Goal: Transaction & Acquisition: Obtain resource

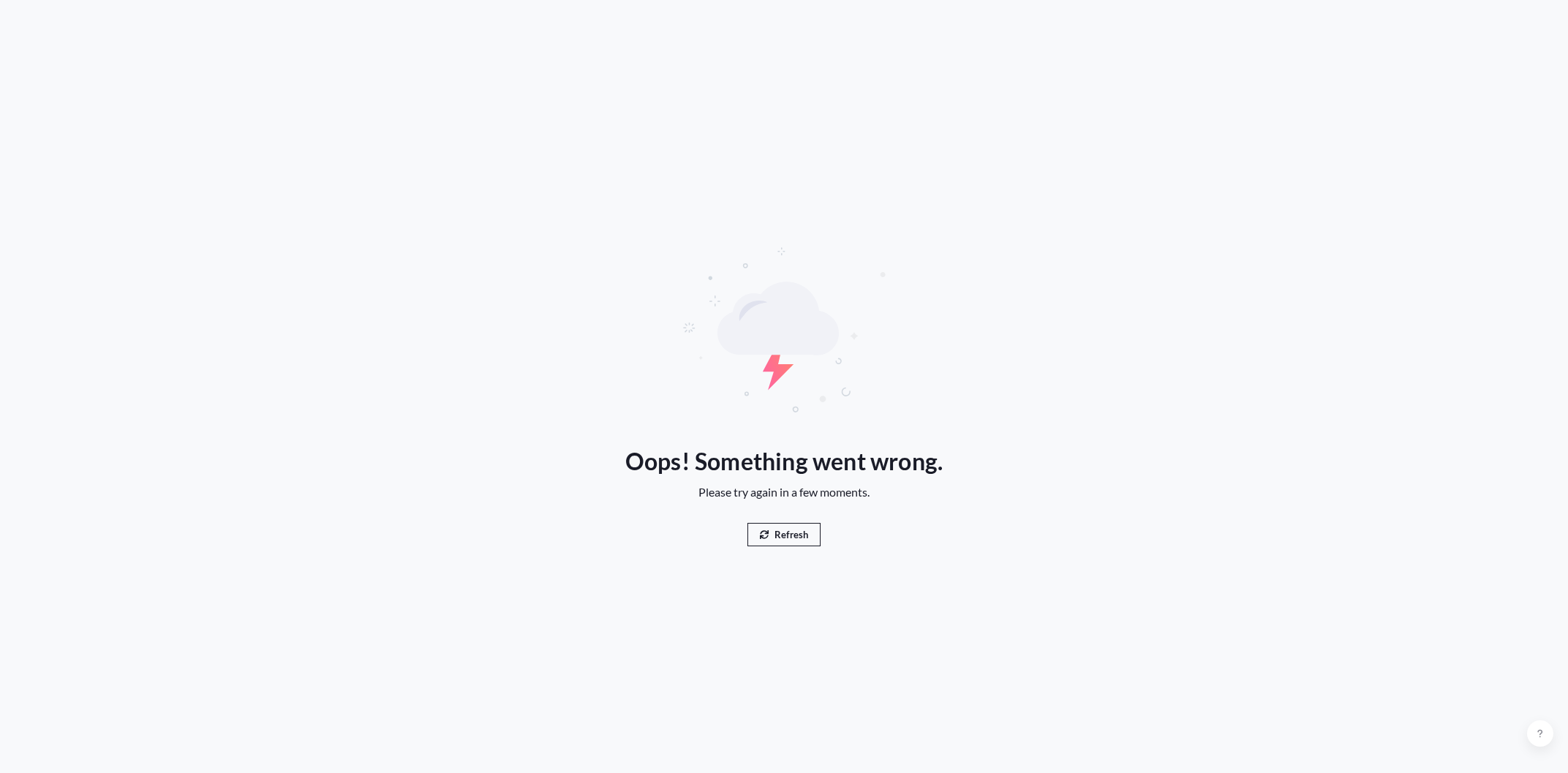
click at [769, 532] on button "Refresh" at bounding box center [784, 534] width 73 height 23
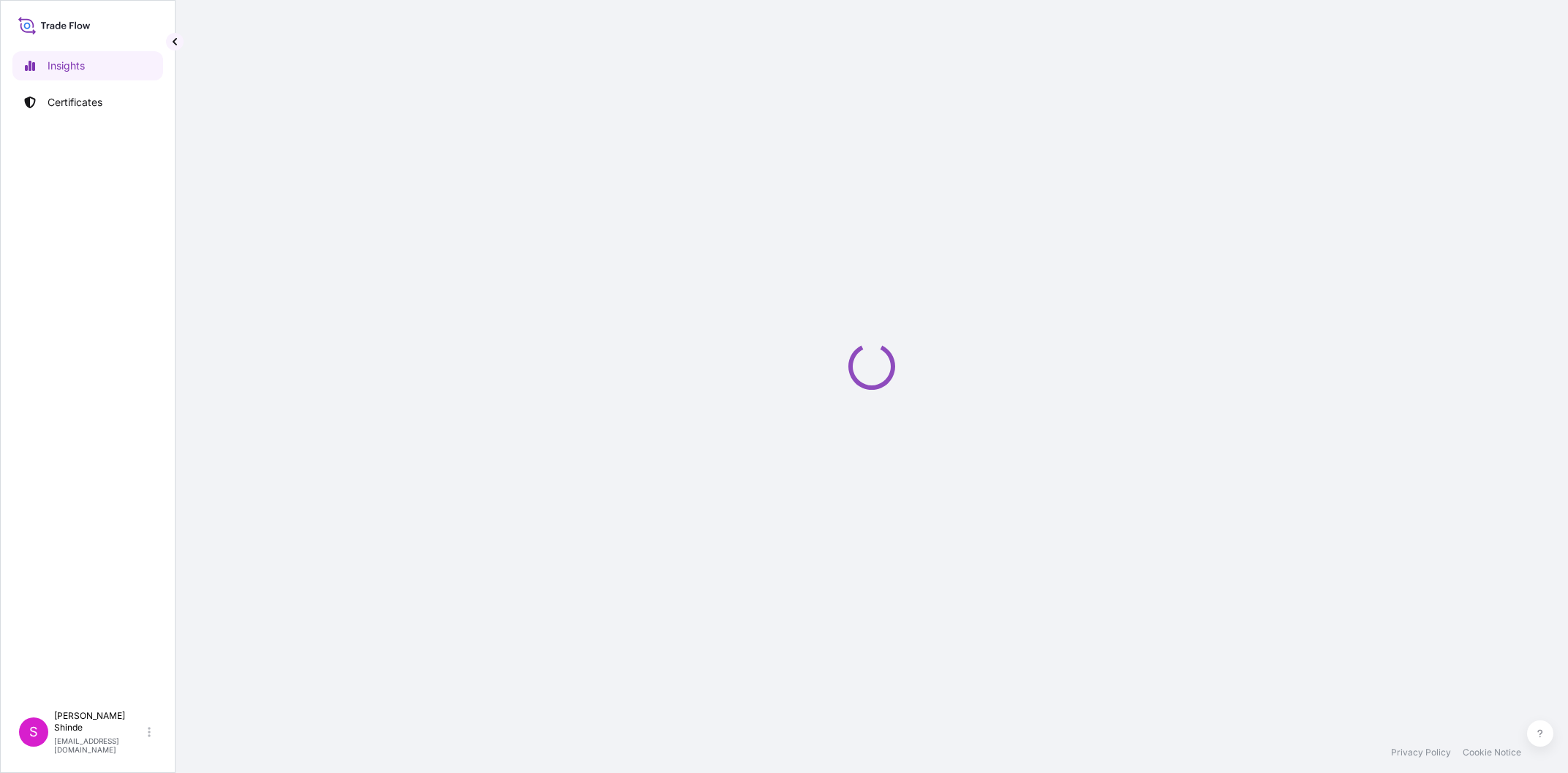
select select "2025"
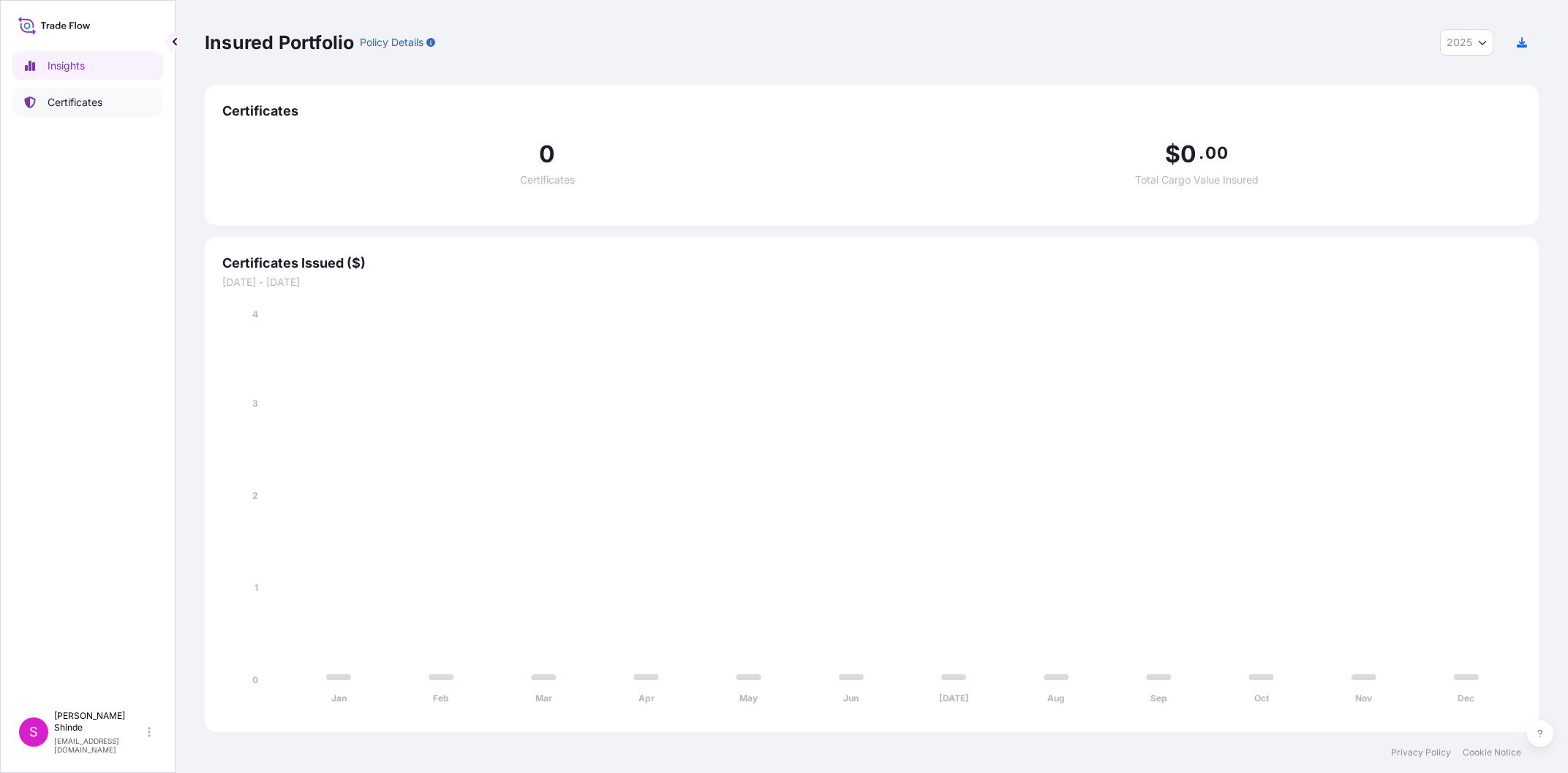
click at [66, 97] on p "Certificates" at bounding box center [75, 102] width 55 height 15
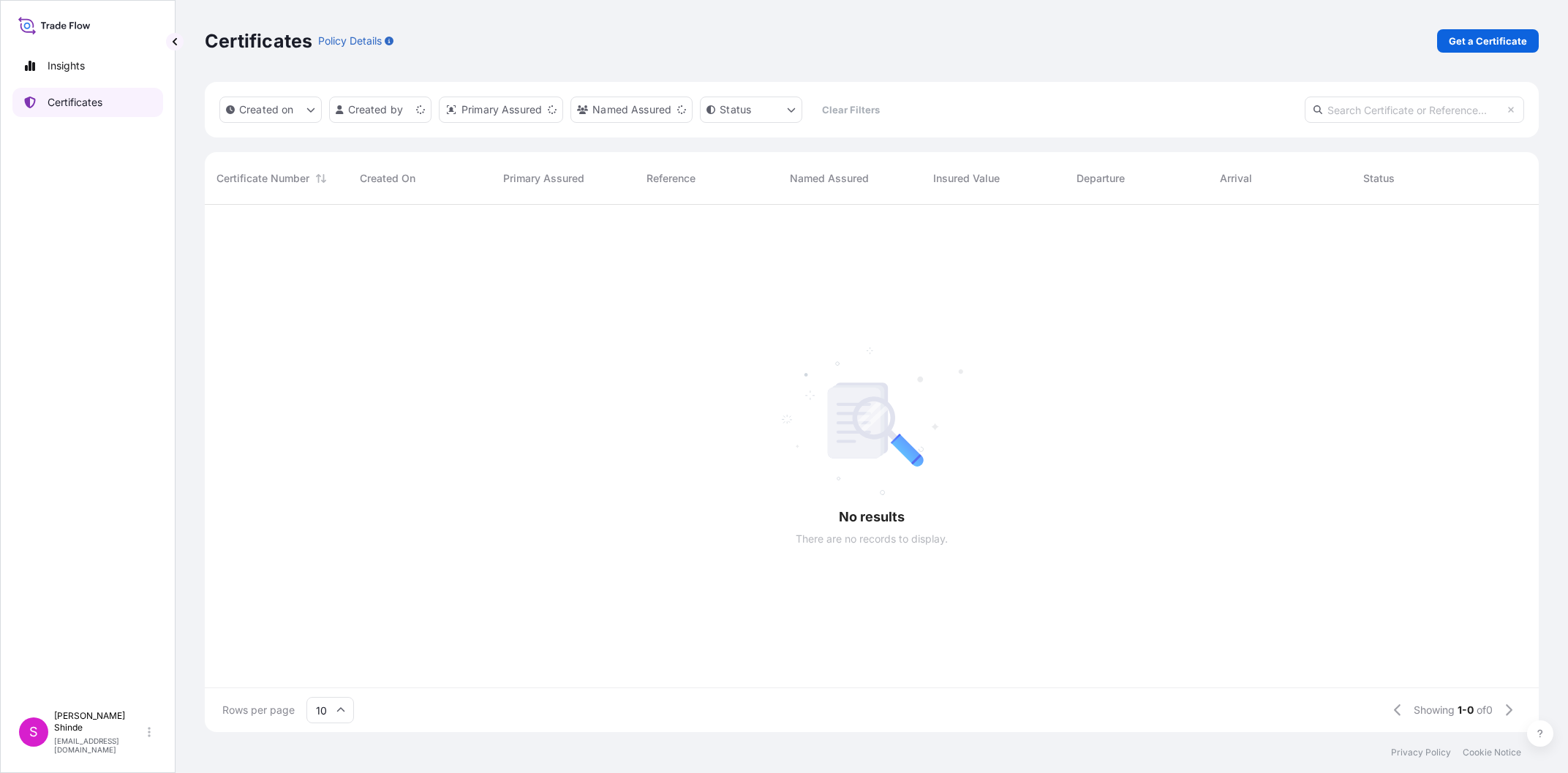
scroll to position [536, 1334]
click at [1493, 44] on p "Get a Certificate" at bounding box center [1488, 40] width 79 height 15
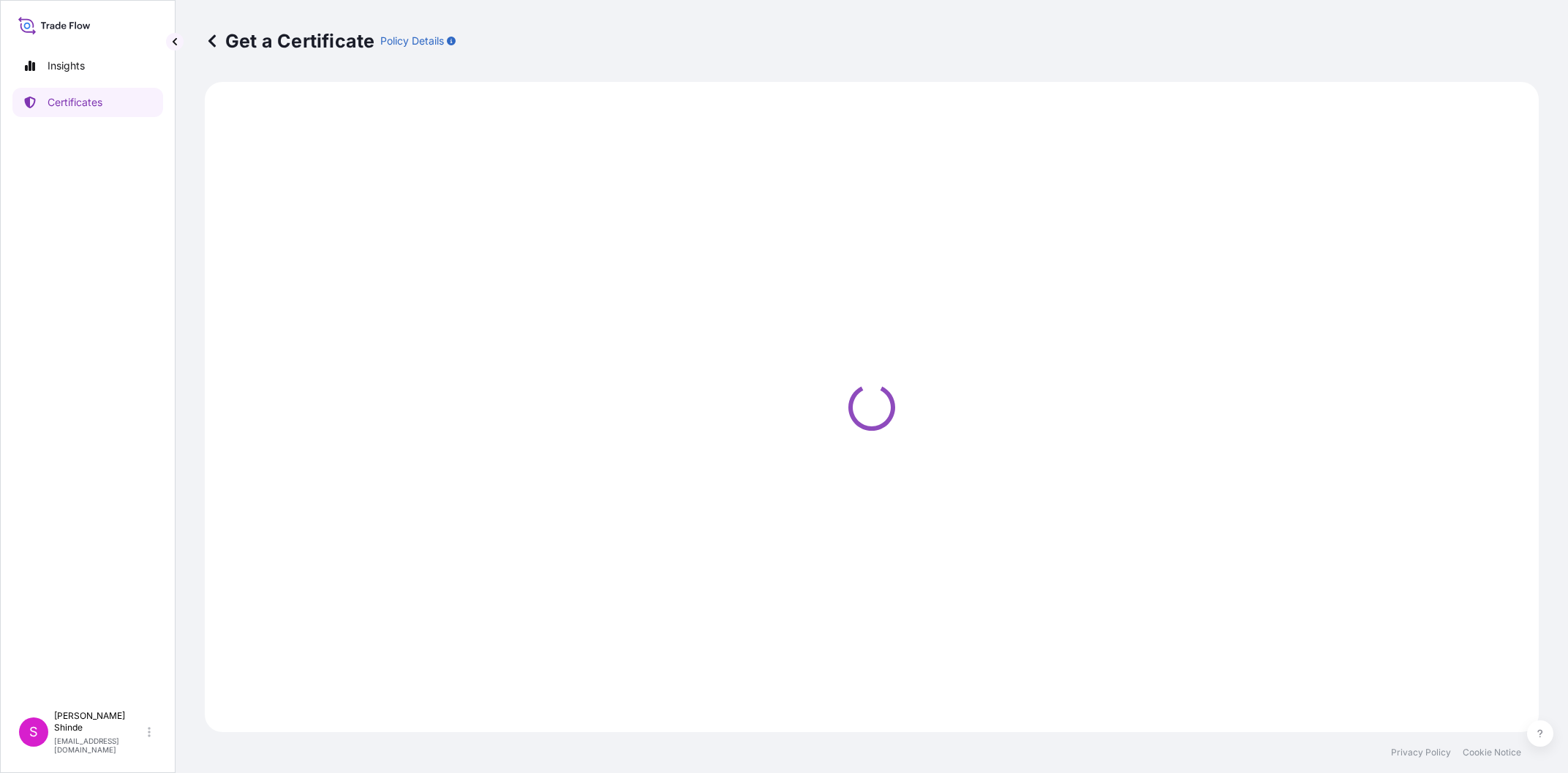
select select "Sea"
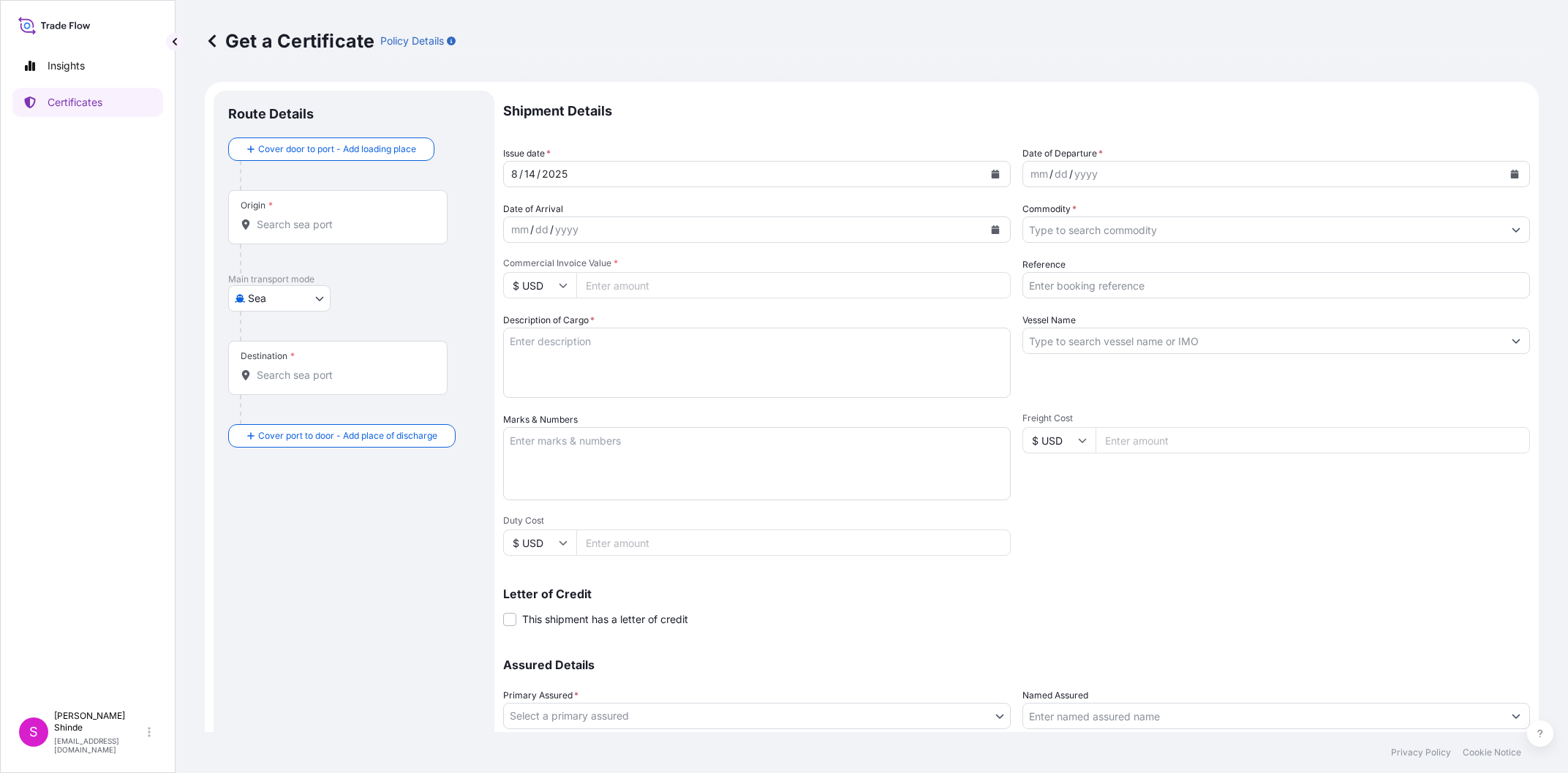
click at [287, 226] on input "Origin *" at bounding box center [343, 224] width 173 height 15
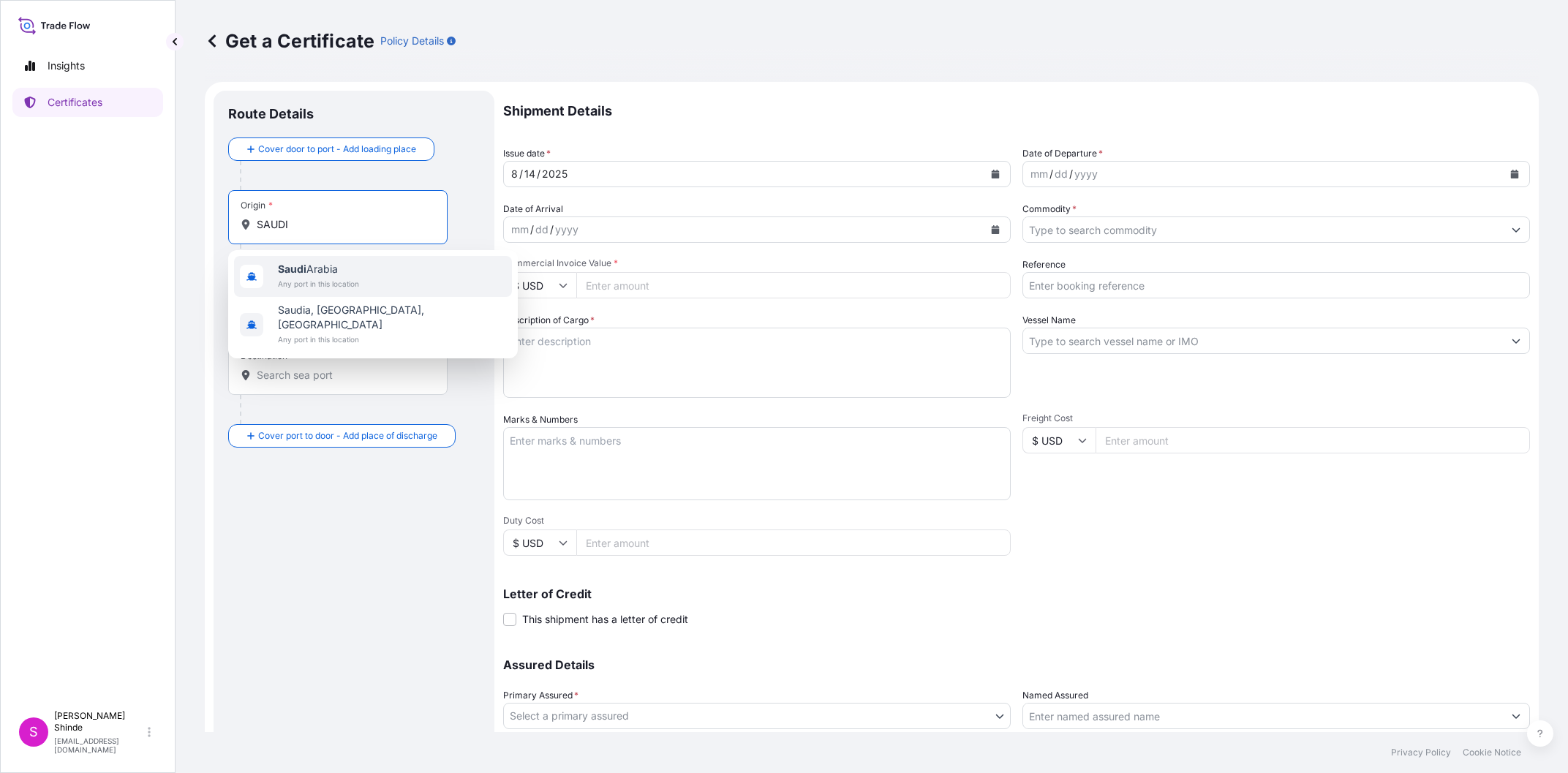
click at [332, 276] on span "Saudi Arabia" at bounding box center [318, 269] width 81 height 15
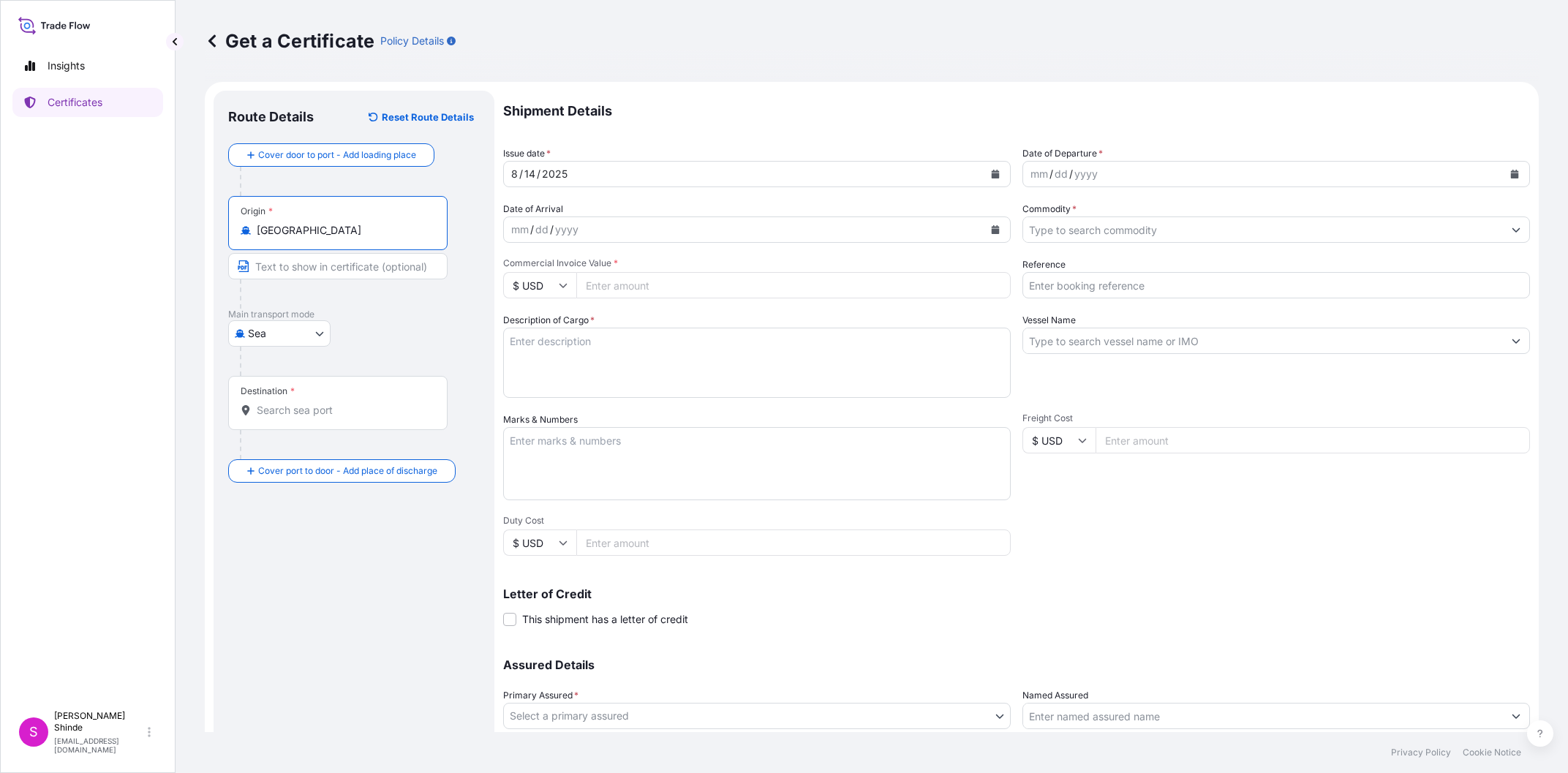
type input "Saudi Arabia"
click at [288, 417] on input "Destination *" at bounding box center [343, 410] width 173 height 15
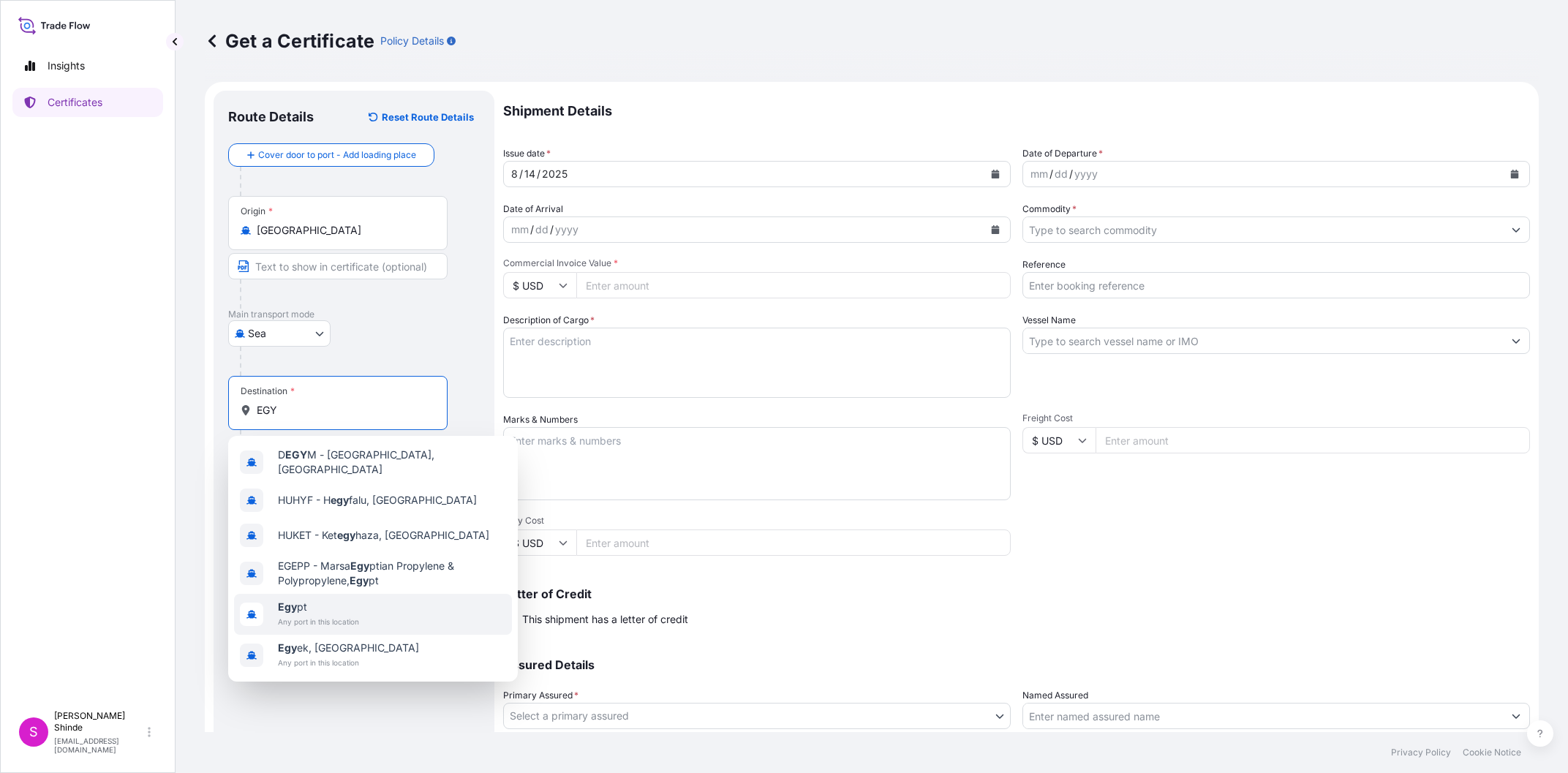
click at [323, 607] on span "Egy pt" at bounding box center [318, 606] width 81 height 15
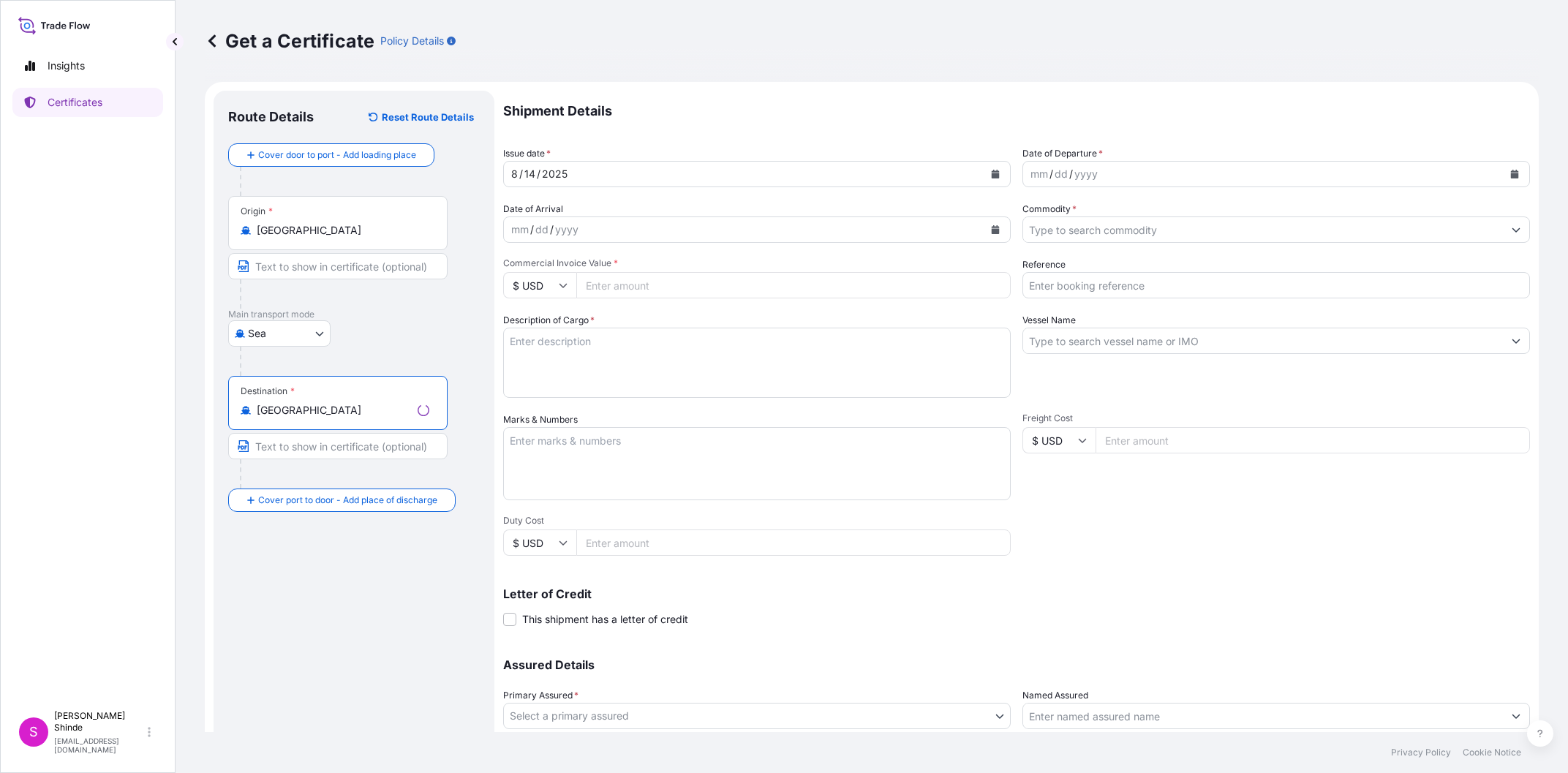
type input "Egypt"
click at [324, 612] on div "Route Details Reset Route Details Cover door to port - Add loading place Place …" at bounding box center [354, 460] width 252 height 709
click at [668, 175] on div "8 / 14 / 2025" at bounding box center [744, 173] width 480 height 26
click at [999, 176] on icon "Calendar" at bounding box center [995, 174] width 8 height 9
click at [532, 325] on div "10" at bounding box center [529, 325] width 26 height 26
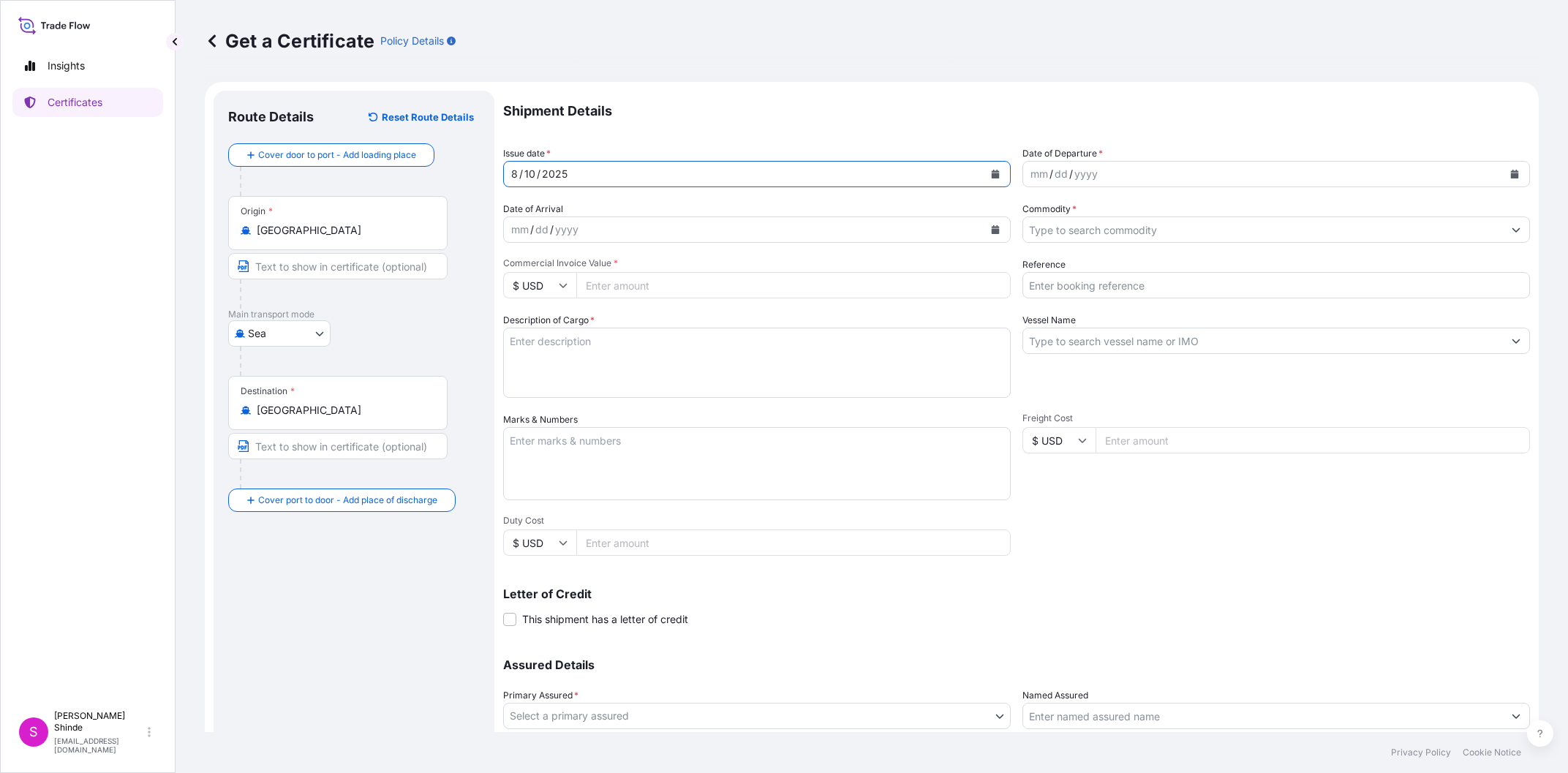
click at [1105, 174] on div "mm / dd / yyyy" at bounding box center [1263, 173] width 480 height 26
click at [997, 173] on icon "Calendar" at bounding box center [995, 174] width 9 height 9
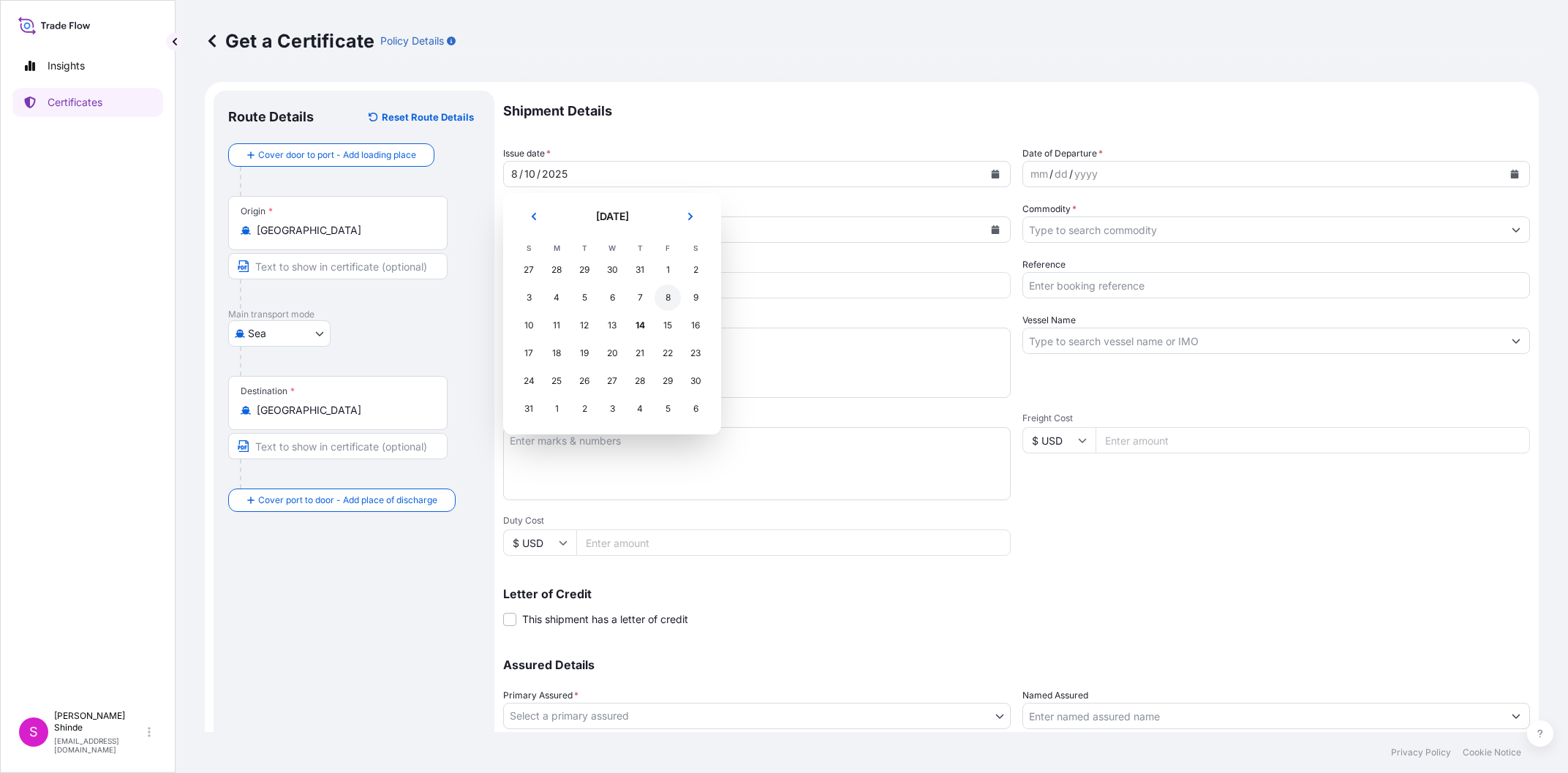
click at [670, 299] on div "8" at bounding box center [667, 297] width 26 height 26
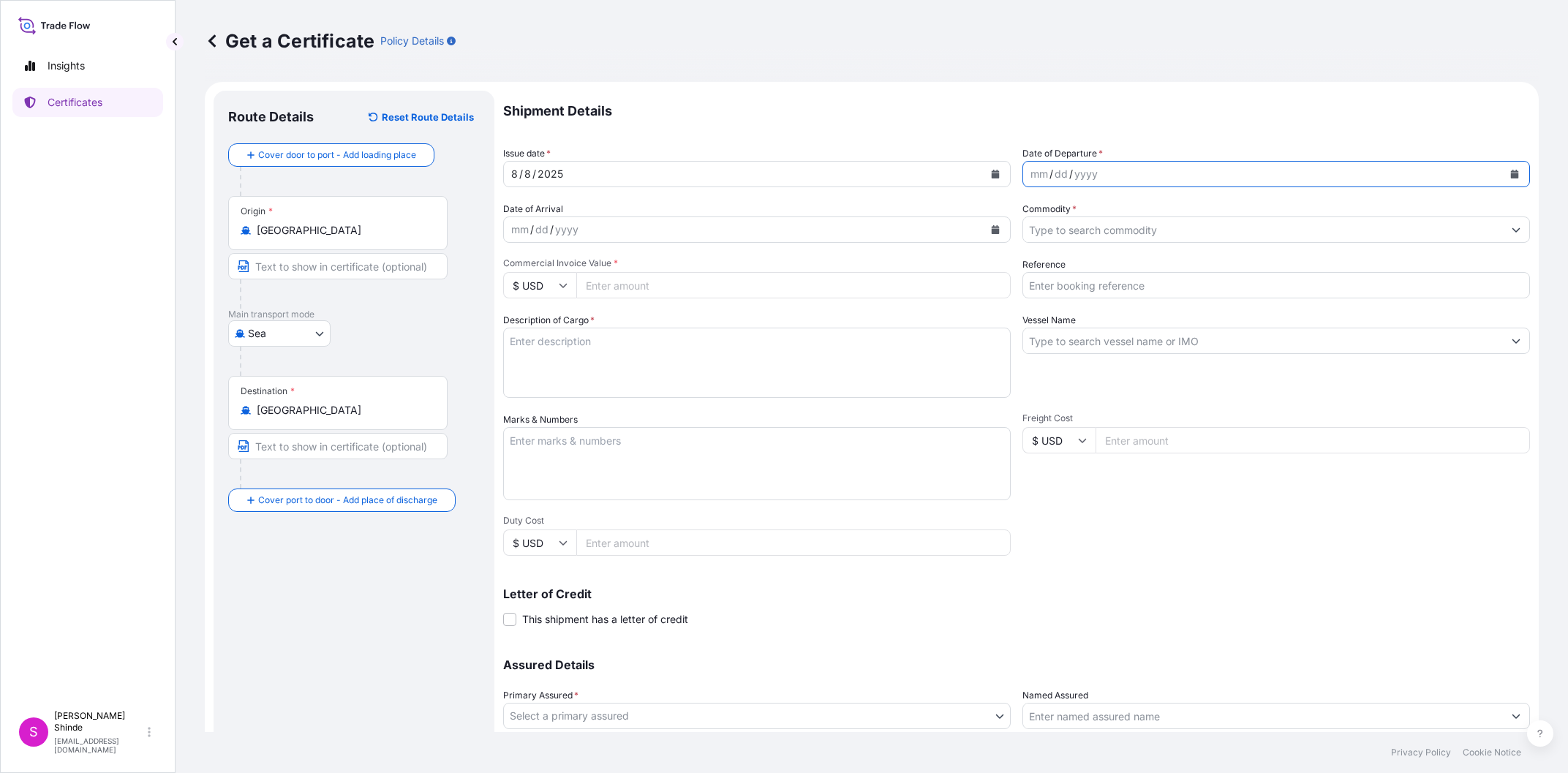
click at [1518, 175] on icon "Calendar" at bounding box center [1514, 174] width 8 height 9
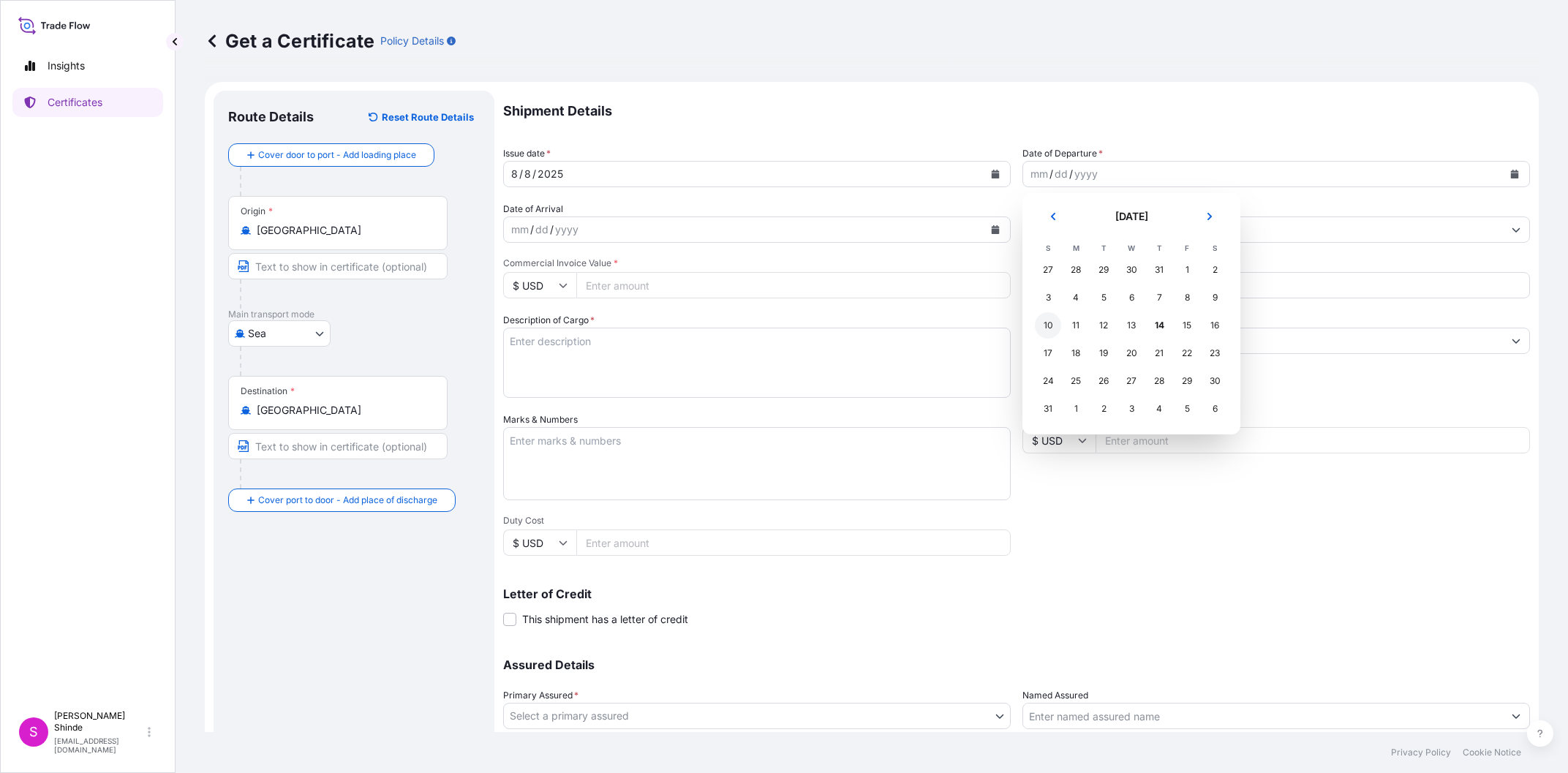
click at [1044, 328] on div "10" at bounding box center [1048, 325] width 26 height 26
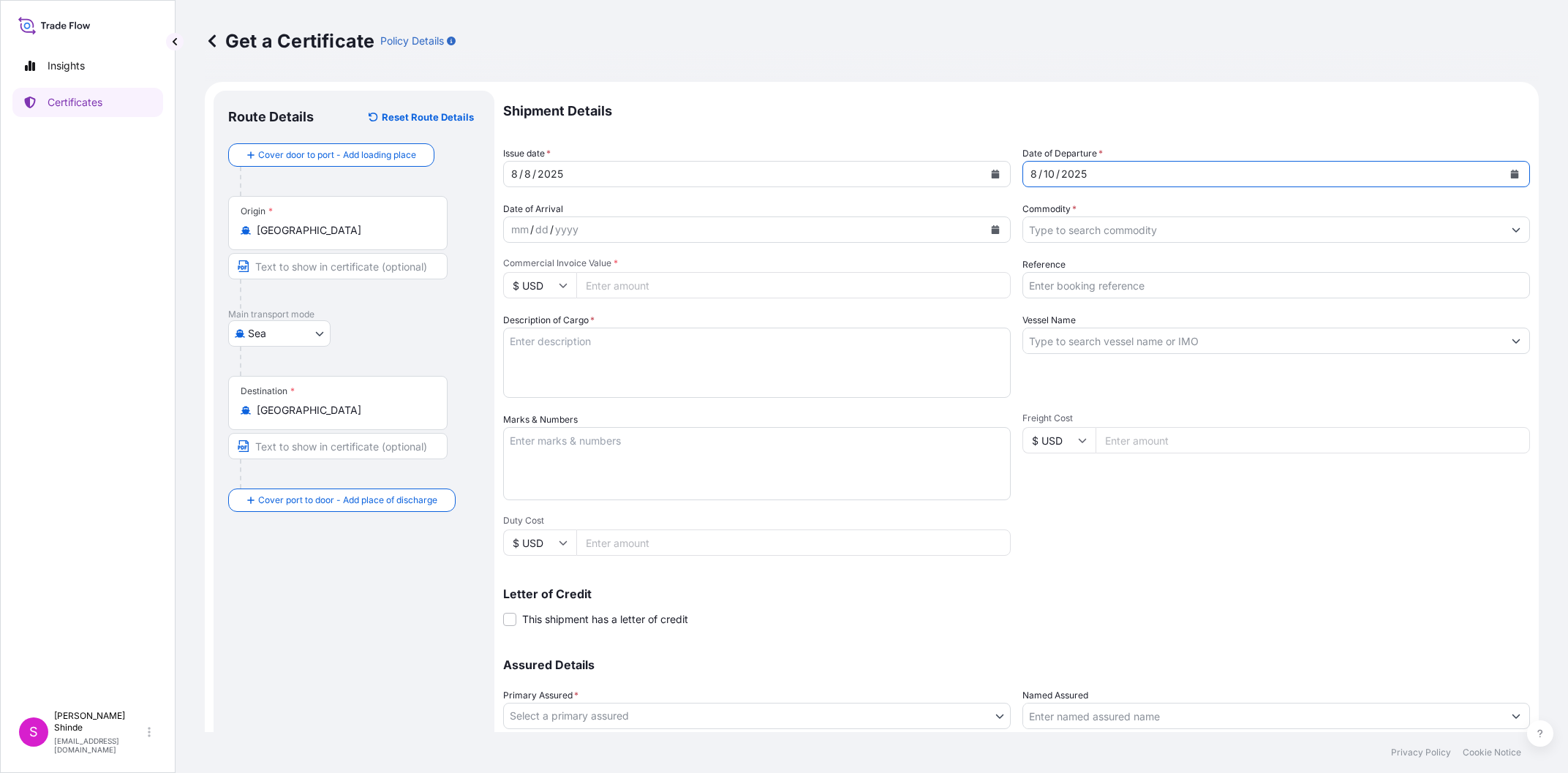
click at [658, 133] on div "Shipment Details Issue date * 8 / 8 / 2025 Date of Departure * 8 / 10 / 2025 Da…" at bounding box center [1016, 439] width 1027 height 697
click at [1471, 243] on div at bounding box center [1276, 229] width 507 height 26
click at [1471, 228] on input "Commodity *" at bounding box center [1263, 229] width 480 height 26
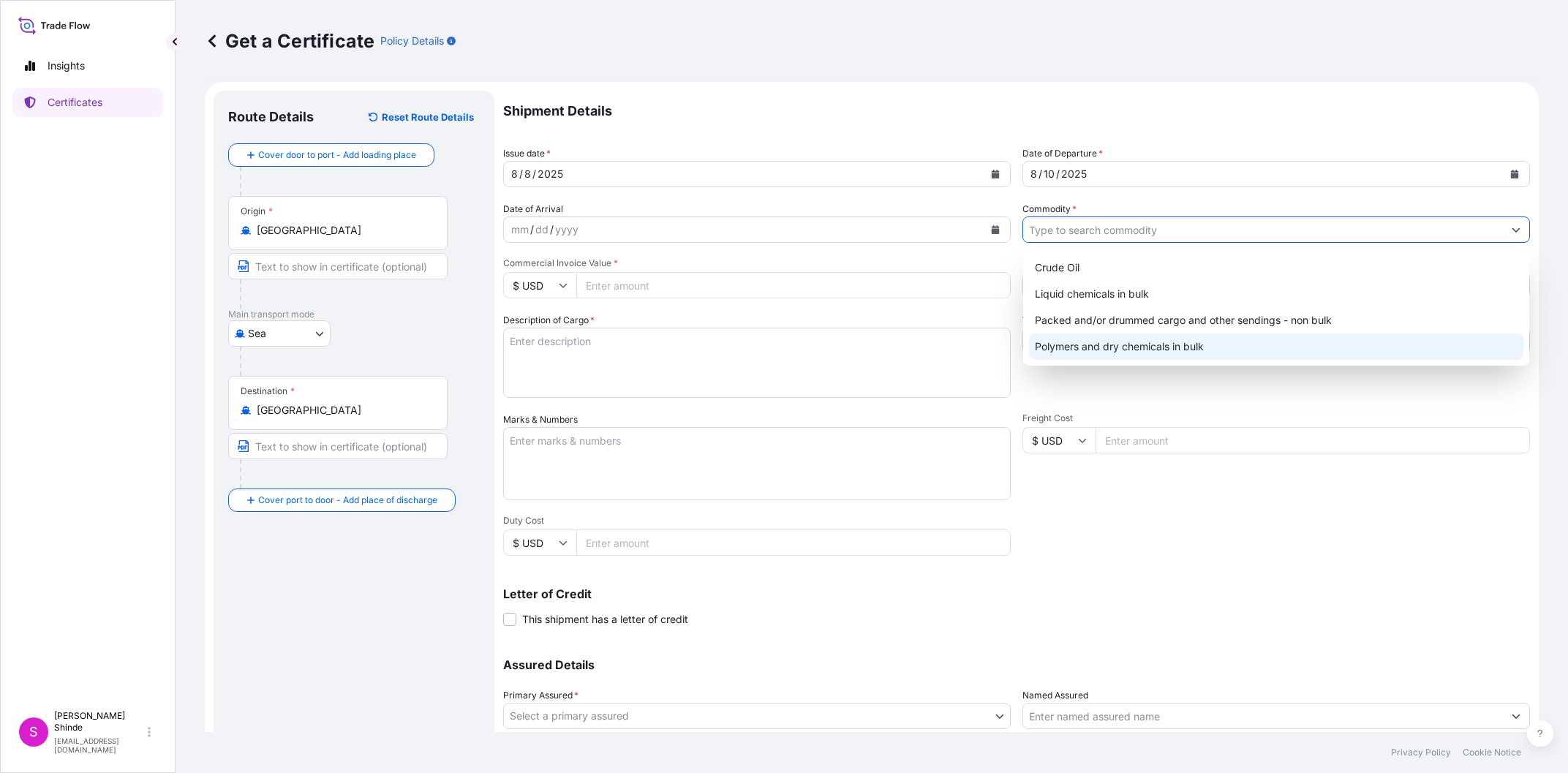
click at [1161, 354] on div "Polymers and dry chemicals in bulk" at bounding box center [1276, 346] width 494 height 26
type input "Polymers and dry chemicals in bulk"
click at [623, 288] on input "Commercial Invoice Value *" at bounding box center [793, 285] width 435 height 26
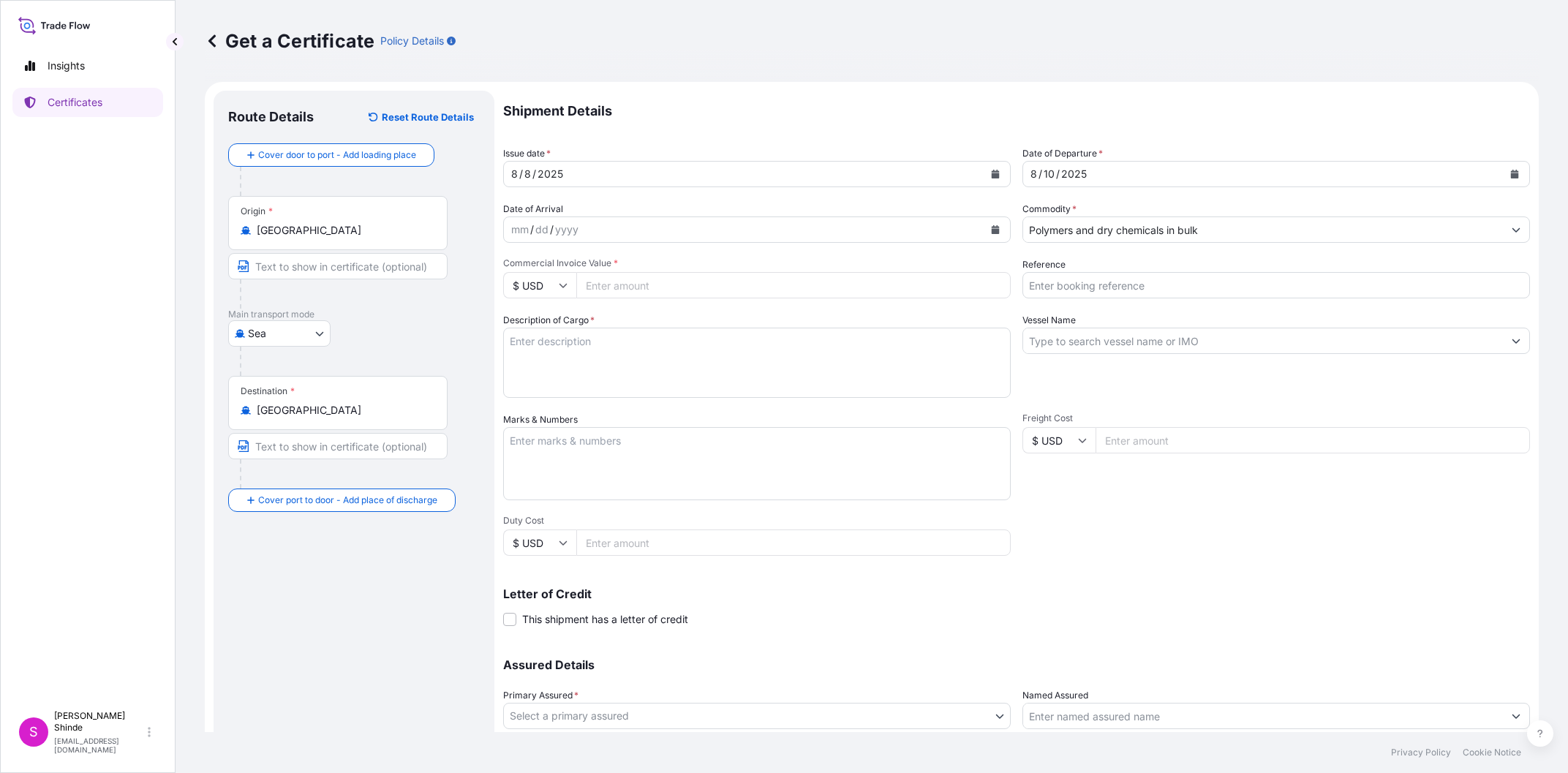
click at [666, 310] on div "Shipment Details Issue date * 8 / 8 / 2025 Date of Departure * 8 / 10 / 2025 Da…" at bounding box center [1016, 439] width 1027 height 697
click at [1106, 291] on input "Reference" at bounding box center [1276, 285] width 507 height 26
click at [1114, 280] on input "Reference" at bounding box center [1276, 285] width 507 height 26
paste input "5013168233"
type input "BIT SO NO: 5013168233"
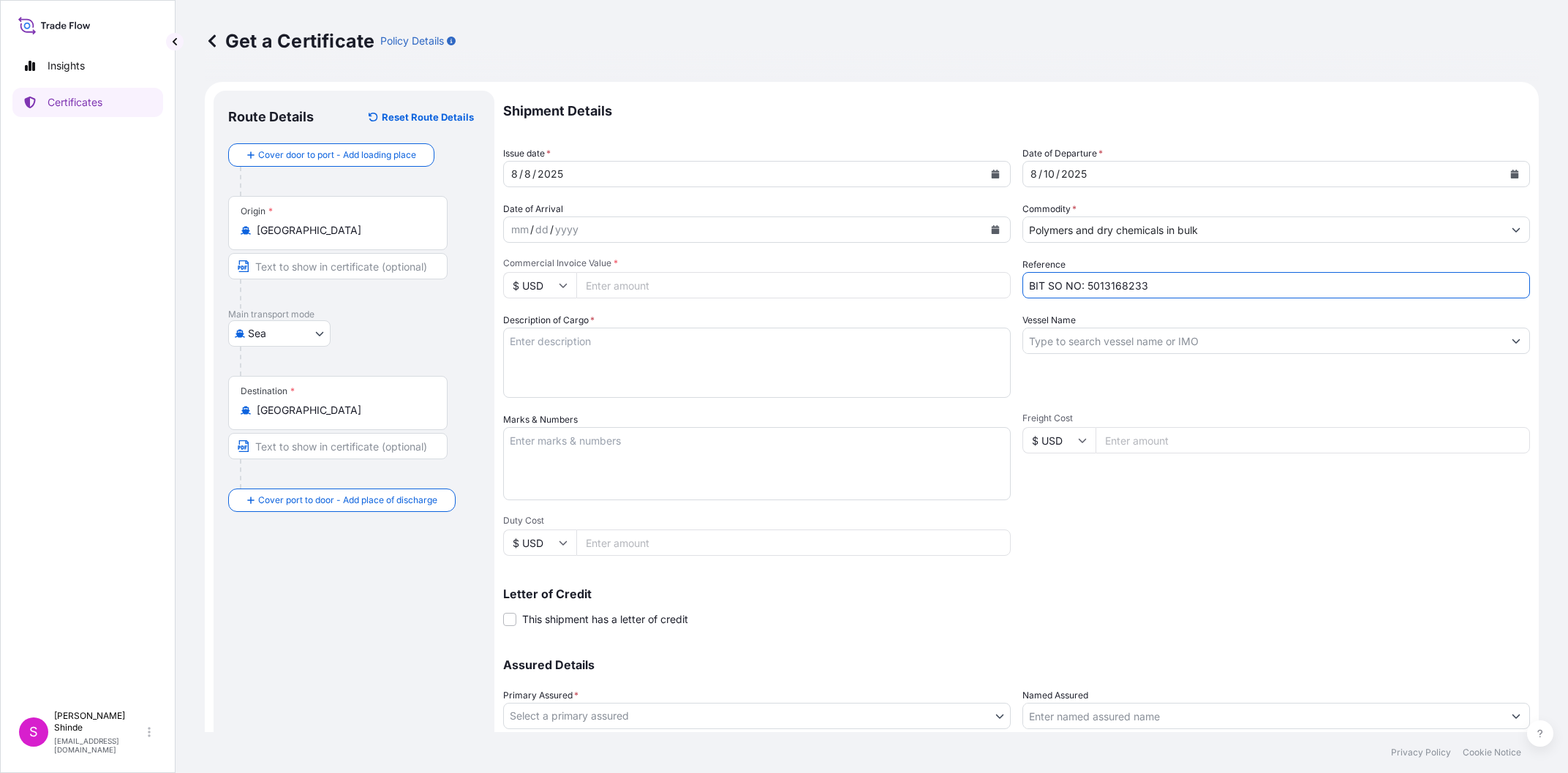
click at [618, 366] on textarea "Description of Cargo *" at bounding box center [757, 363] width 507 height 70
paste textarea "24.750 MT OF MOPLEN EP548Q IN 25 KG BAG"
type textarea "24.750 MT OF MOPLEN EP548Q IN 25 KG BAG"
click at [1075, 340] on input "Vessel Name" at bounding box center [1263, 341] width 480 height 26
click at [1197, 348] on input "Vessel Name" at bounding box center [1263, 341] width 480 height 26
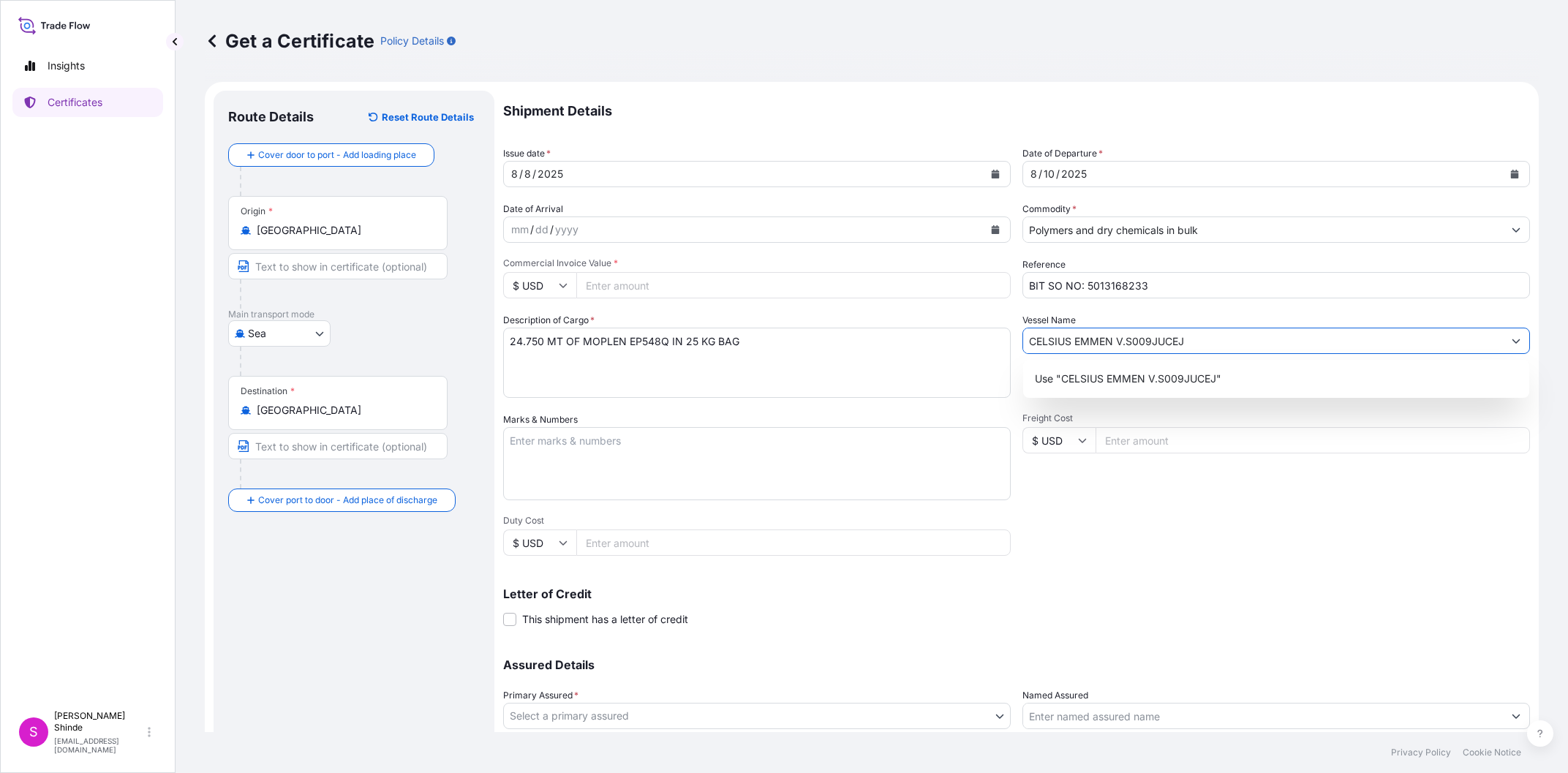
type input "CELSIUS EMMEN V.S009JUCEJ"
click at [727, 485] on textarea "Marks & Numbers" at bounding box center [757, 464] width 507 height 73
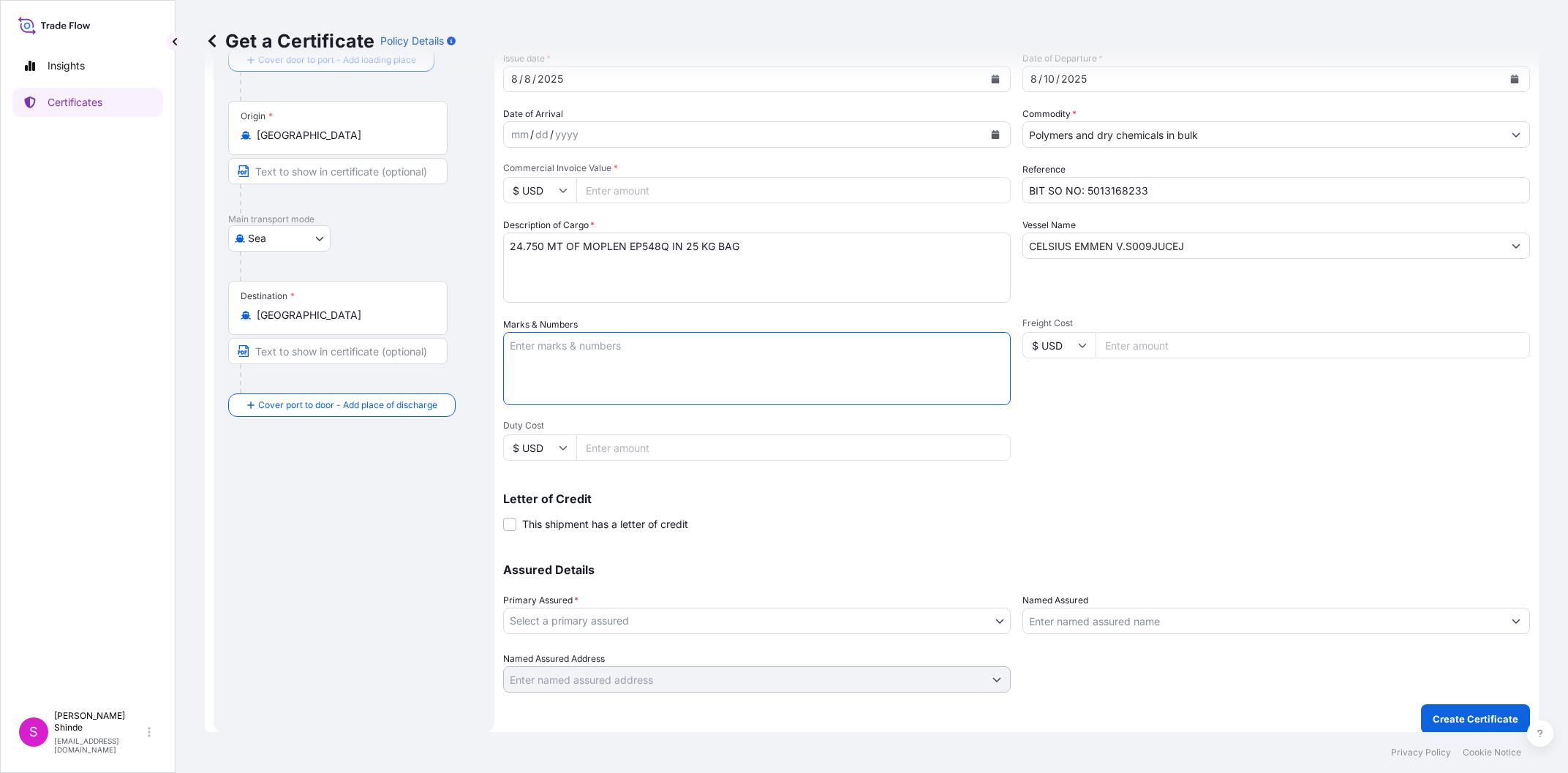
scroll to position [96, 0]
click at [502, 522] on form "Route Details Reset Route Details Cover door to port - Add loading place Place …" at bounding box center [872, 364] width 1334 height 755
click at [511, 524] on span at bounding box center [509, 523] width 13 height 13
click at [503, 516] on input "This shipment has a letter of credit" at bounding box center [503, 516] width 0 height 0
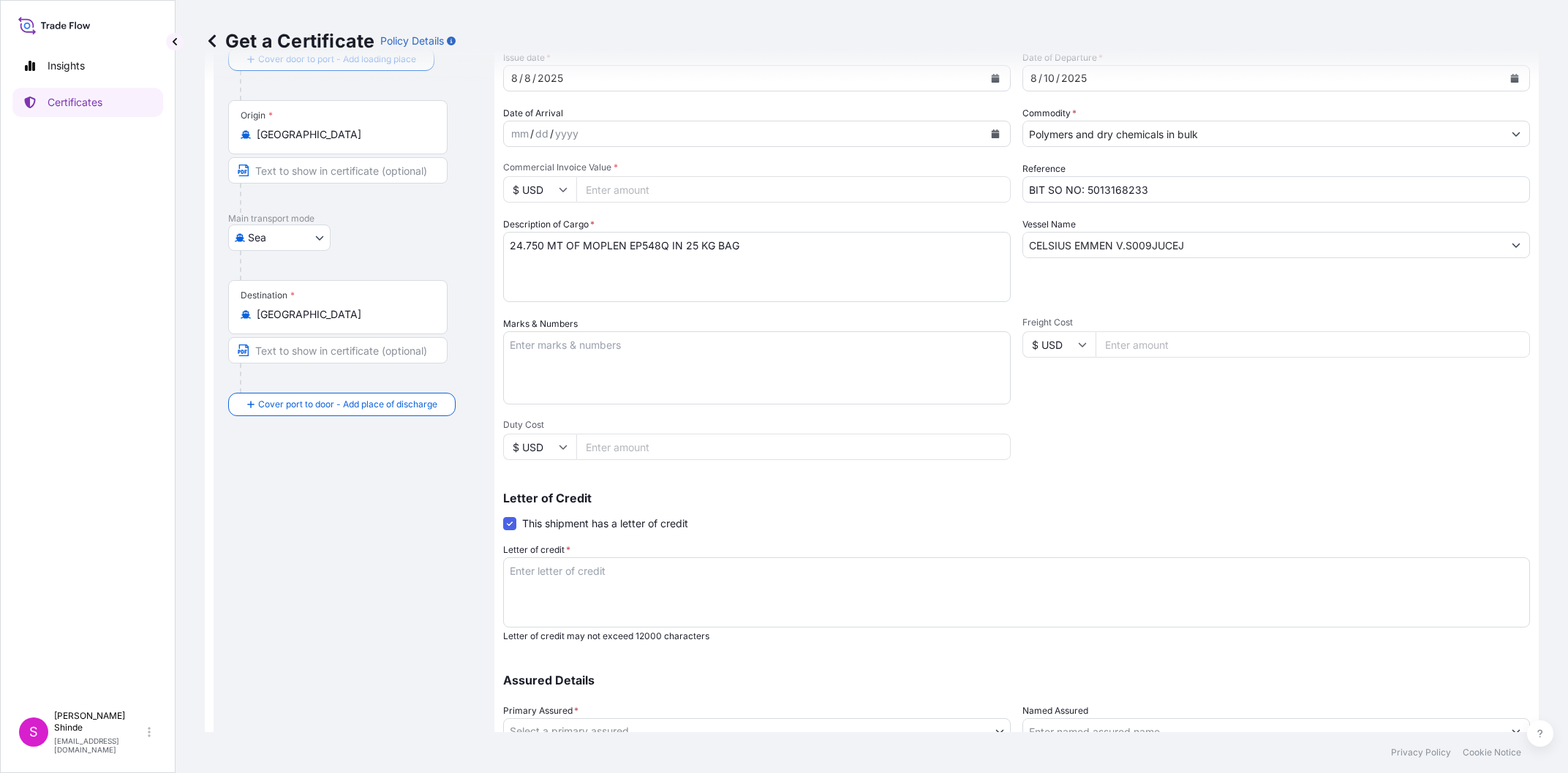
scroll to position [207, 0]
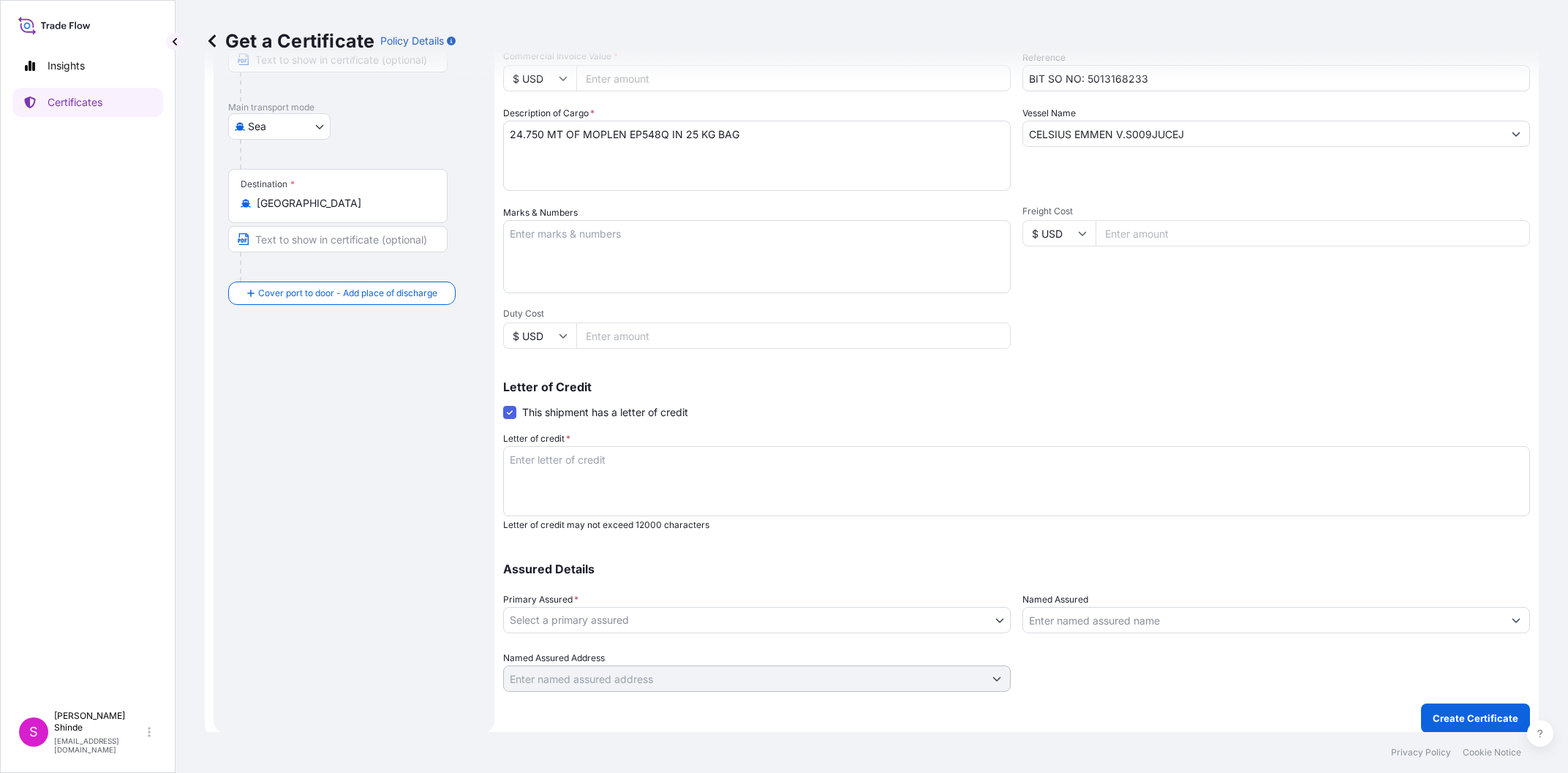
click at [684, 495] on textarea "Letter of credit *" at bounding box center [1016, 481] width 1027 height 70
paste textarea "INSURANCE"
click at [674, 458] on textarea "INSURANCE" at bounding box center [1016, 481] width 1027 height 70
paste textarea "CERTIFICATE"
click at [733, 471] on textarea "INSURANCE CERTIFICATE" at bounding box center [1016, 481] width 1027 height 70
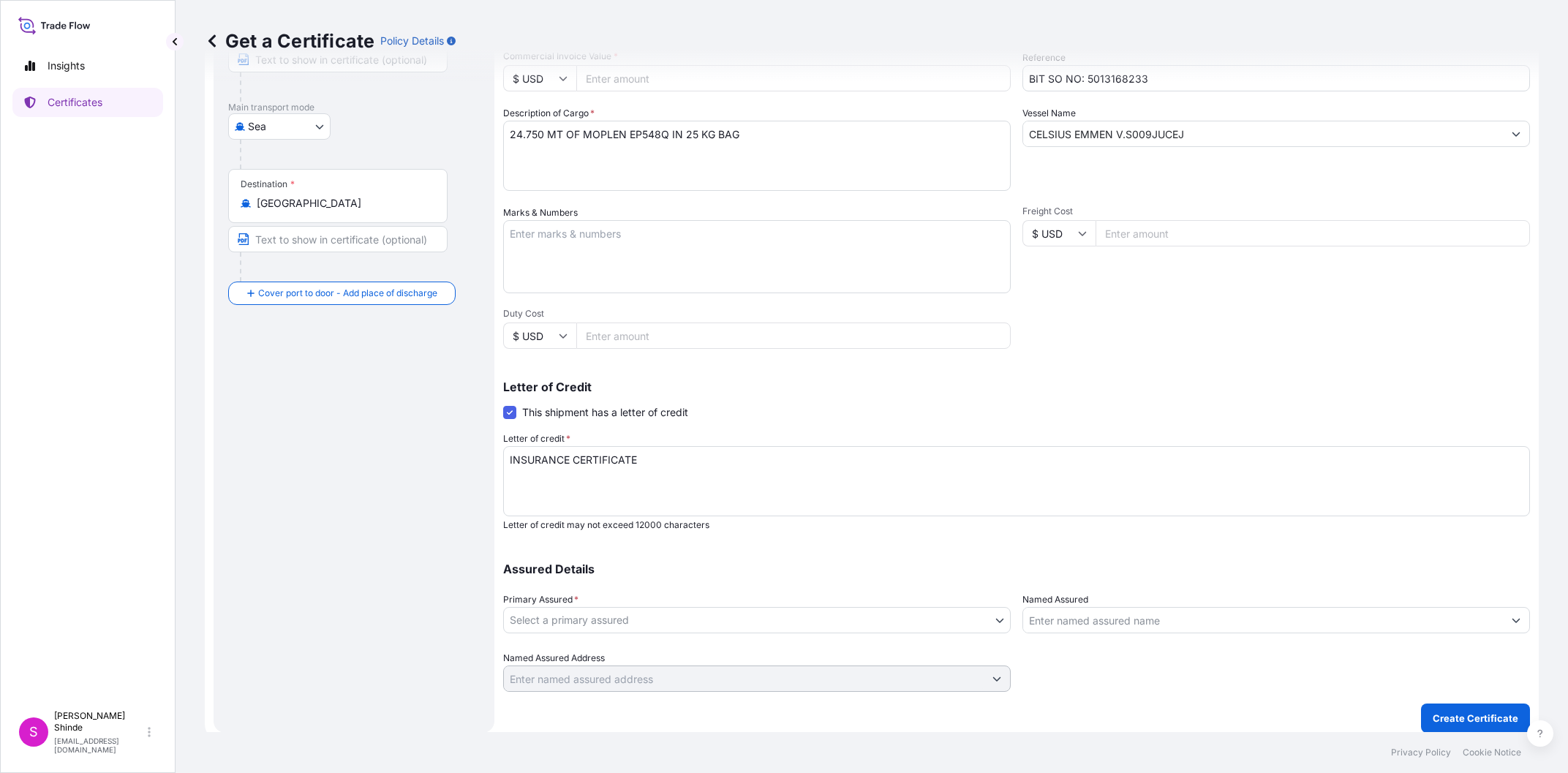
paste textarea "ISSUED IN NEGOTIABLE FORM IN THE CURRENCY OF THE DOCUMENTARY CREDIT"
click at [859, 455] on textarea "INSURANCE CERTIFICATE ISSUED IN NEGOTIABLE FORM IN THE CURRENCY OF THE DOCUMENT…" at bounding box center [1016, 481] width 1027 height 70
click at [1160, 468] on textarea "INSURANCE CERTIFICATE ISSUED IN NEGOTIABLE FORM IN THE CURRENCY OF THE DOCUMENT…" at bounding box center [1016, 481] width 1027 height 70
paste textarea "FROM WAREHOUSE TO WAREHOUSE"
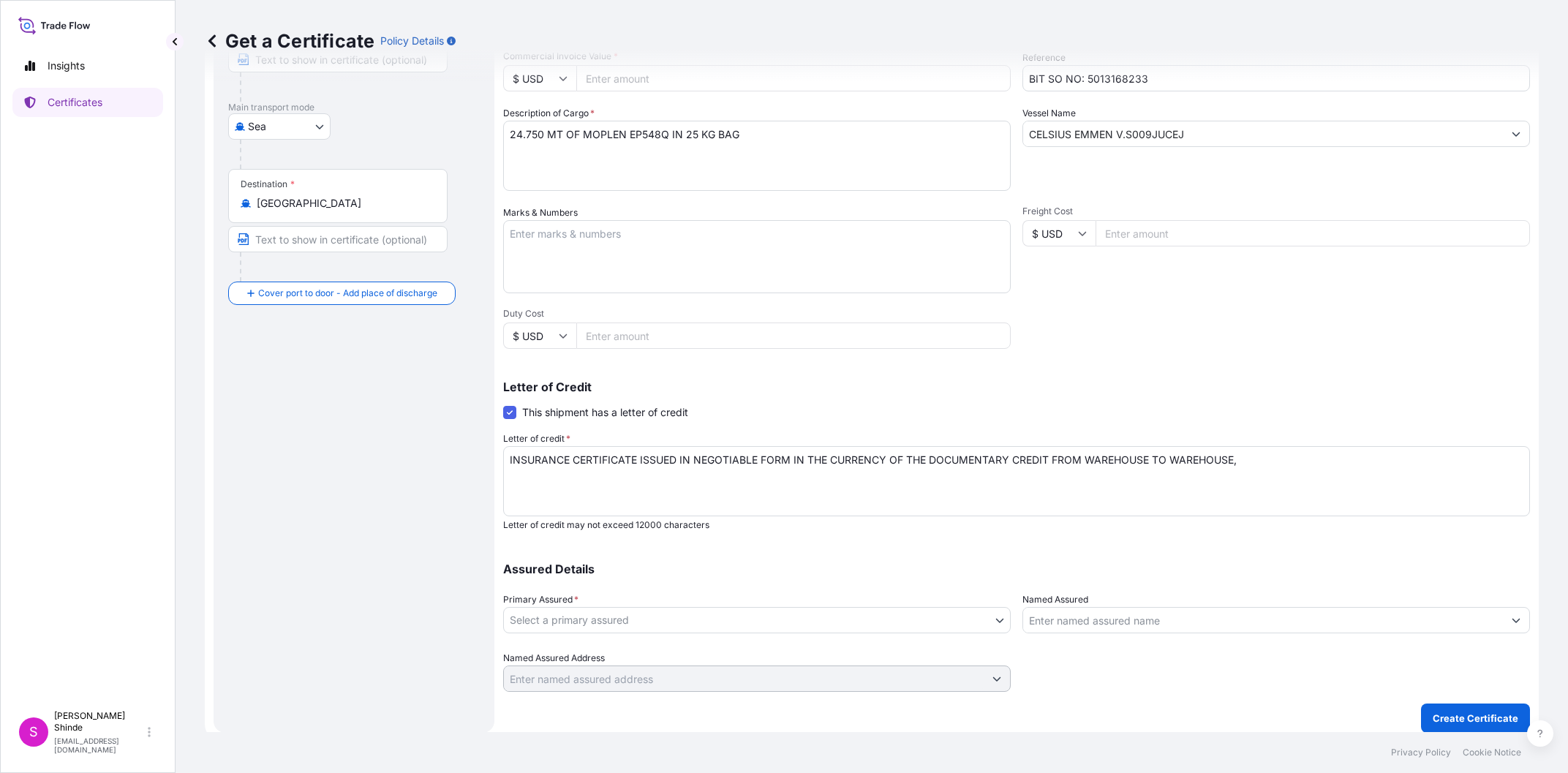
click at [1345, 452] on textarea "INSURANCE CERTIFICATE ISSUED IN NEGOTIABLE FORM IN THE CURRENCY OF THE DOCUMENT…" at bounding box center [1016, 481] width 1027 height 70
paste textarea "COVERING THE CURRENT INSTITUTE CARGO CLAUSES (A), INSTITUTE WAR CLAUSES (CARGO)…"
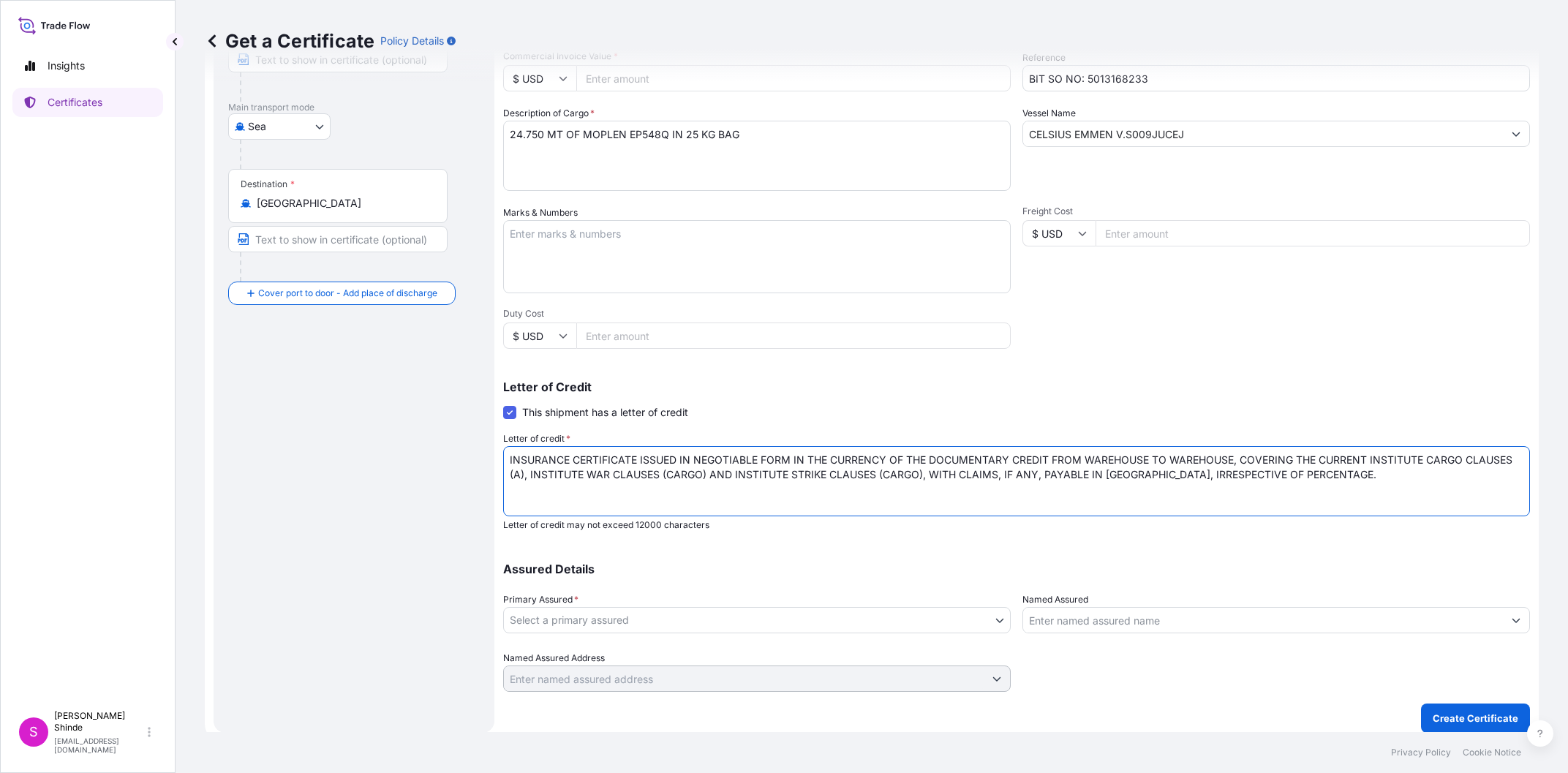
scroll to position [0, 0]
type textarea "INSURANCE CERTIFICATE ISSUED IN NEGOTIABLE FORM IN THE CURRENCY OF THE DOCUMENT…"
click at [840, 628] on body "Insights Certificates S Sonyia Shinde sshinde@tradetechnologies.com Get a Certi…" at bounding box center [784, 386] width 1568 height 773
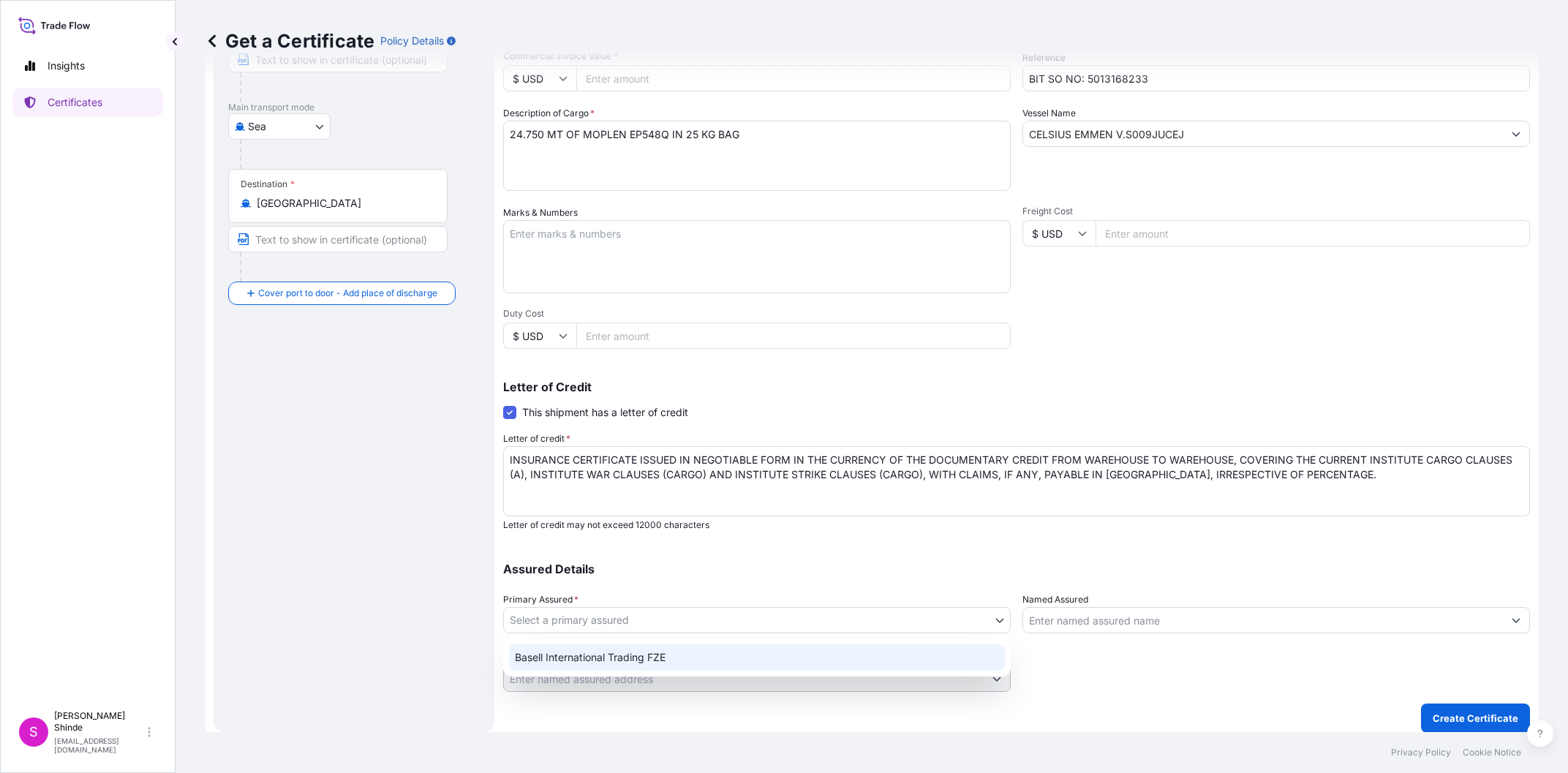
click at [671, 664] on div "Basell International Trading FZE" at bounding box center [757, 657] width 496 height 26
select select "32039"
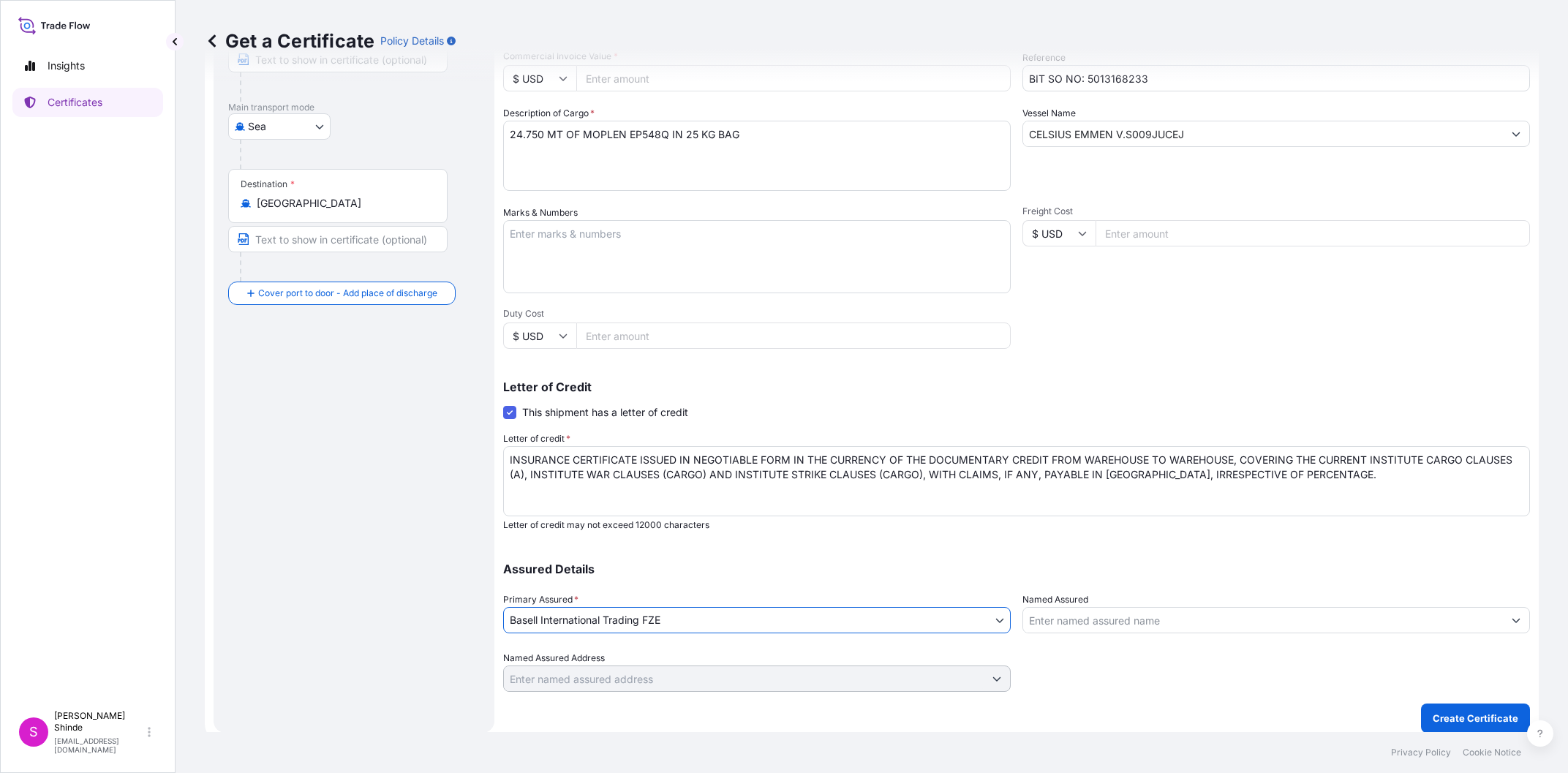
click at [1122, 676] on div at bounding box center [1276, 671] width 507 height 41
click at [1122, 623] on input "Named Assured" at bounding box center [1263, 620] width 480 height 26
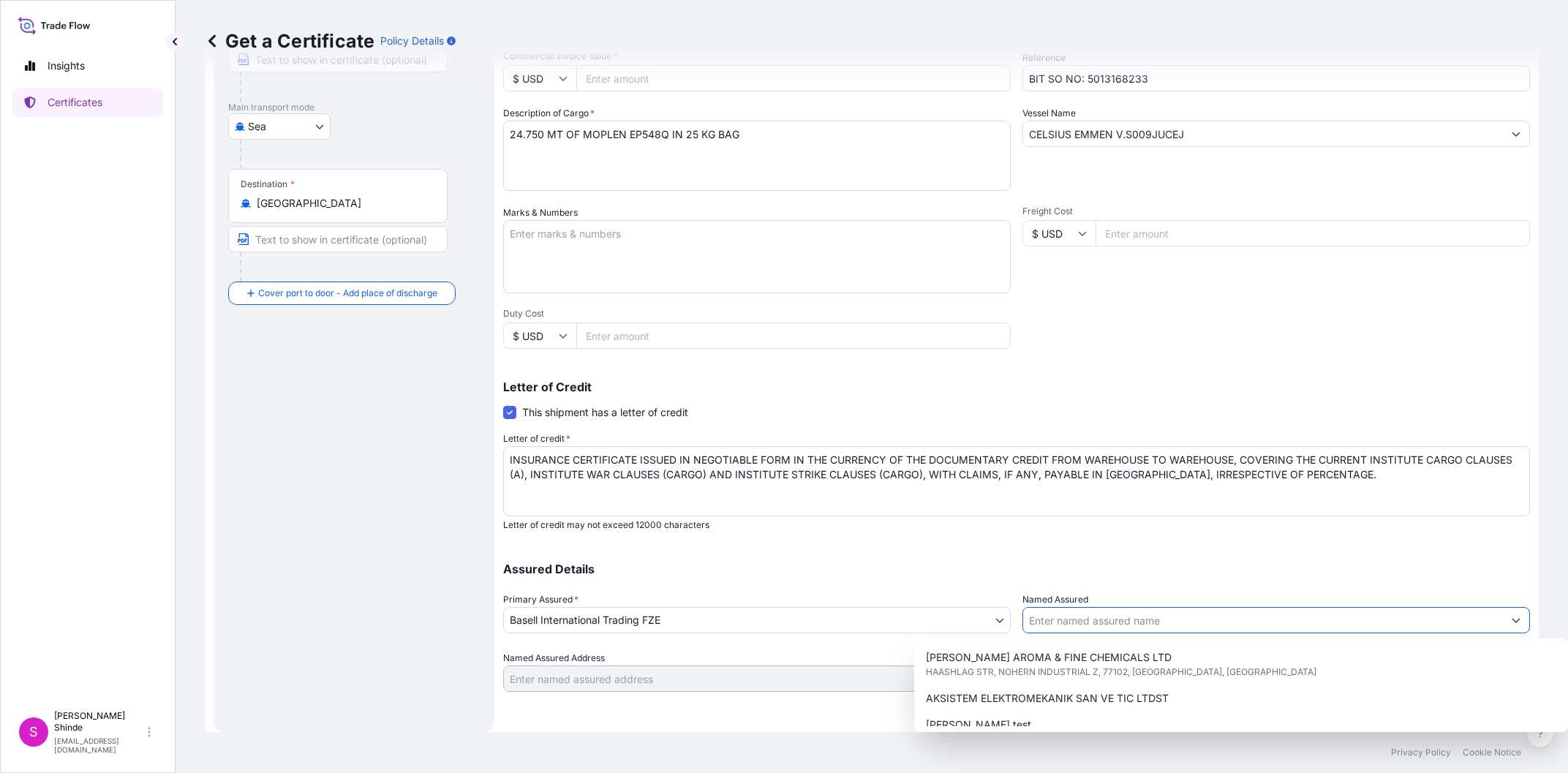
click at [1086, 530] on p "Letter of credit may not exceed 12000 characters" at bounding box center [1016, 525] width 1027 height 12
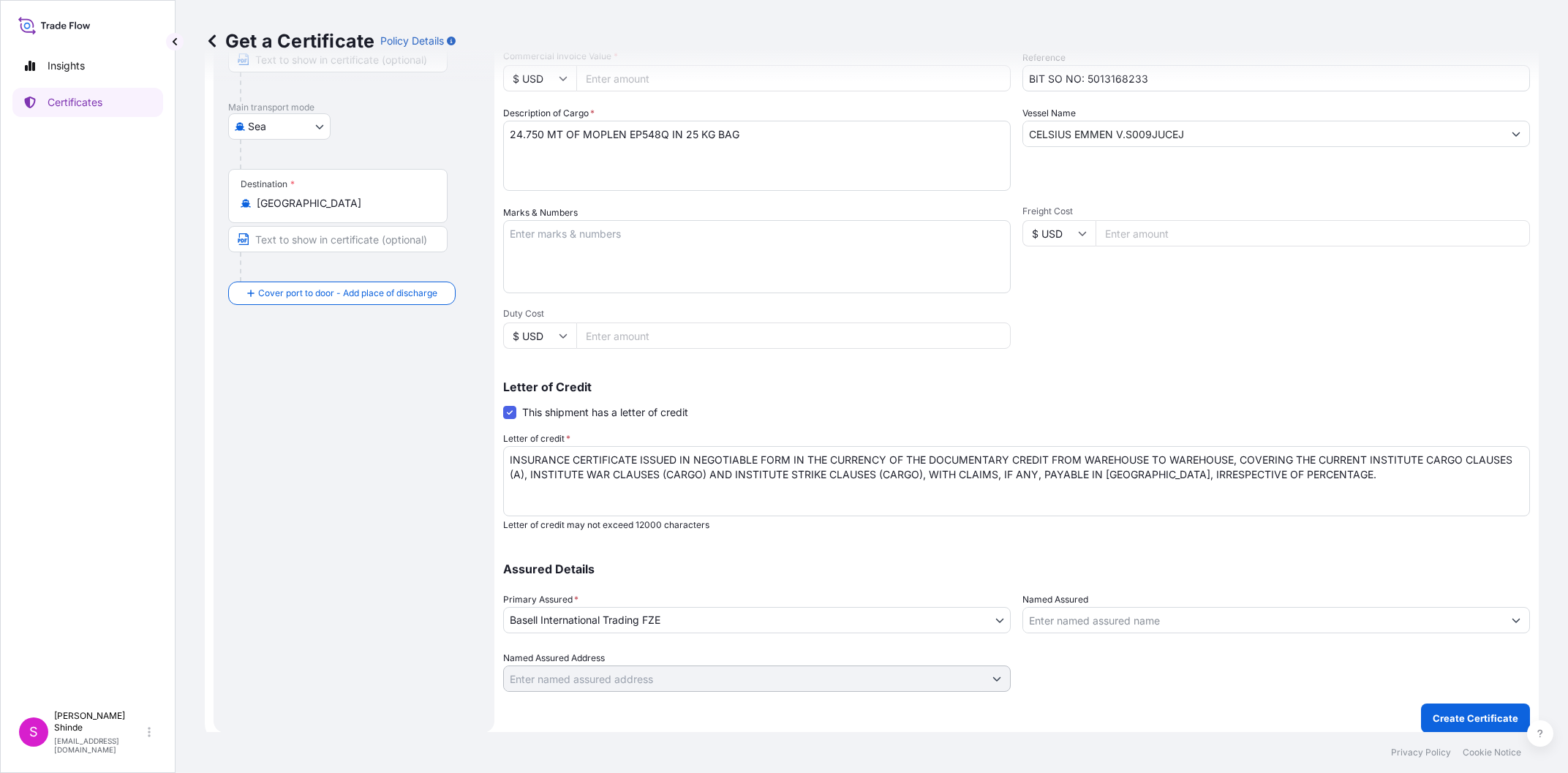
click at [831, 553] on div "Assured Details Primary Assured * Basell International Trading FZE Basell Inter…" at bounding box center [1016, 618] width 1027 height 146
click at [570, 508] on textarea "INSURANCE CERTIFICATE ISSUED IN NEGOTIABLE FORM IN THE CURRENCY OF THE DOCUMENT…" at bounding box center [1016, 481] width 1027 height 70
paste textarea "PORT OF LOADING: PORT OF DISCHARGE: . VESSEL AND VOYAGE NO: . NO OF ORIGINALS: …"
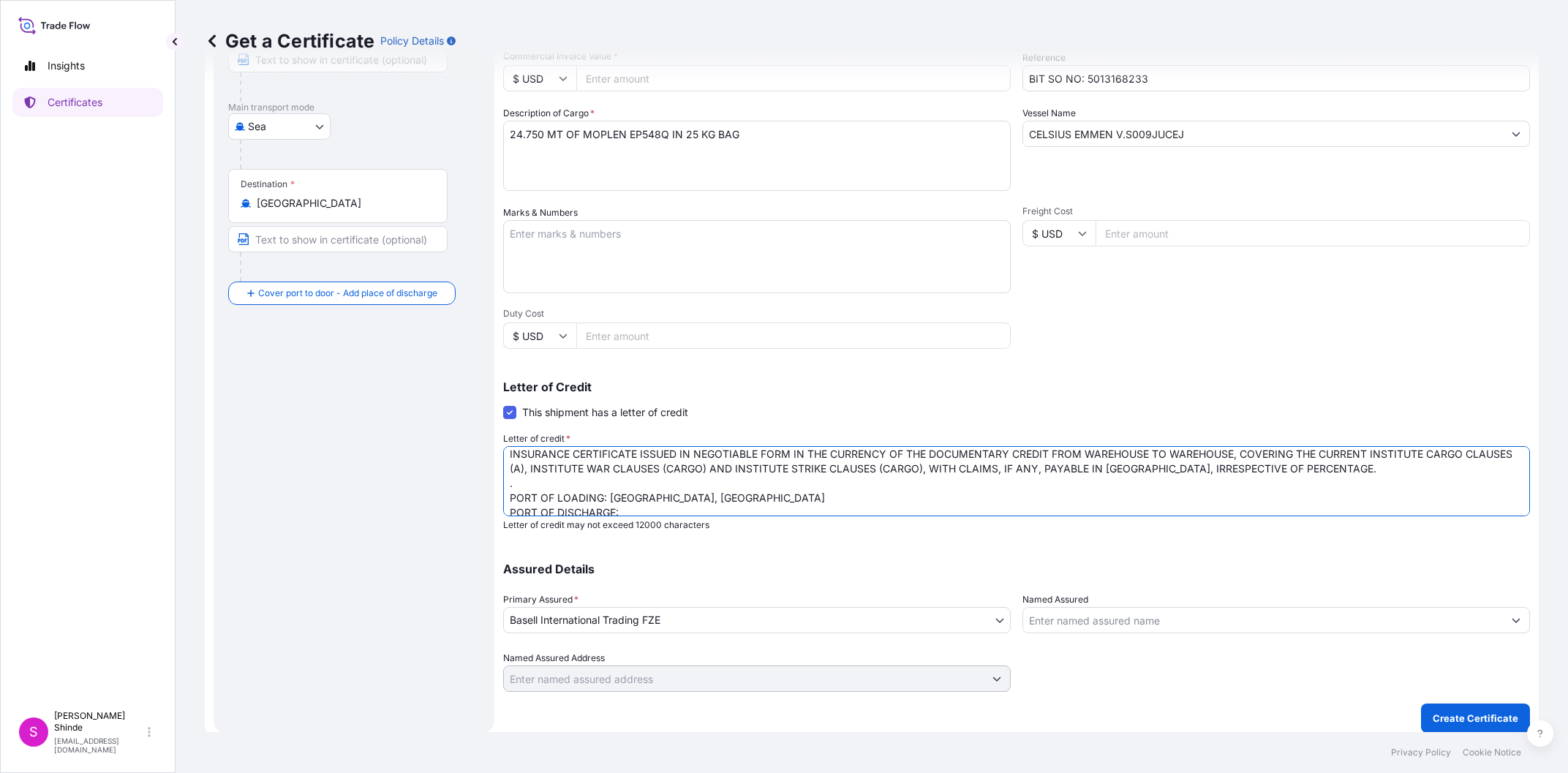
scroll to position [9, 0]
click at [700, 507] on textarea "INSURANCE CERTIFICATE ISSUED IN NEGOTIABLE FORM IN THE CURRENCY OF THE DOCUMENT…" at bounding box center [1016, 481] width 1027 height 70
paste textarea "ALEXANDRIA PORT IN EGYPT"
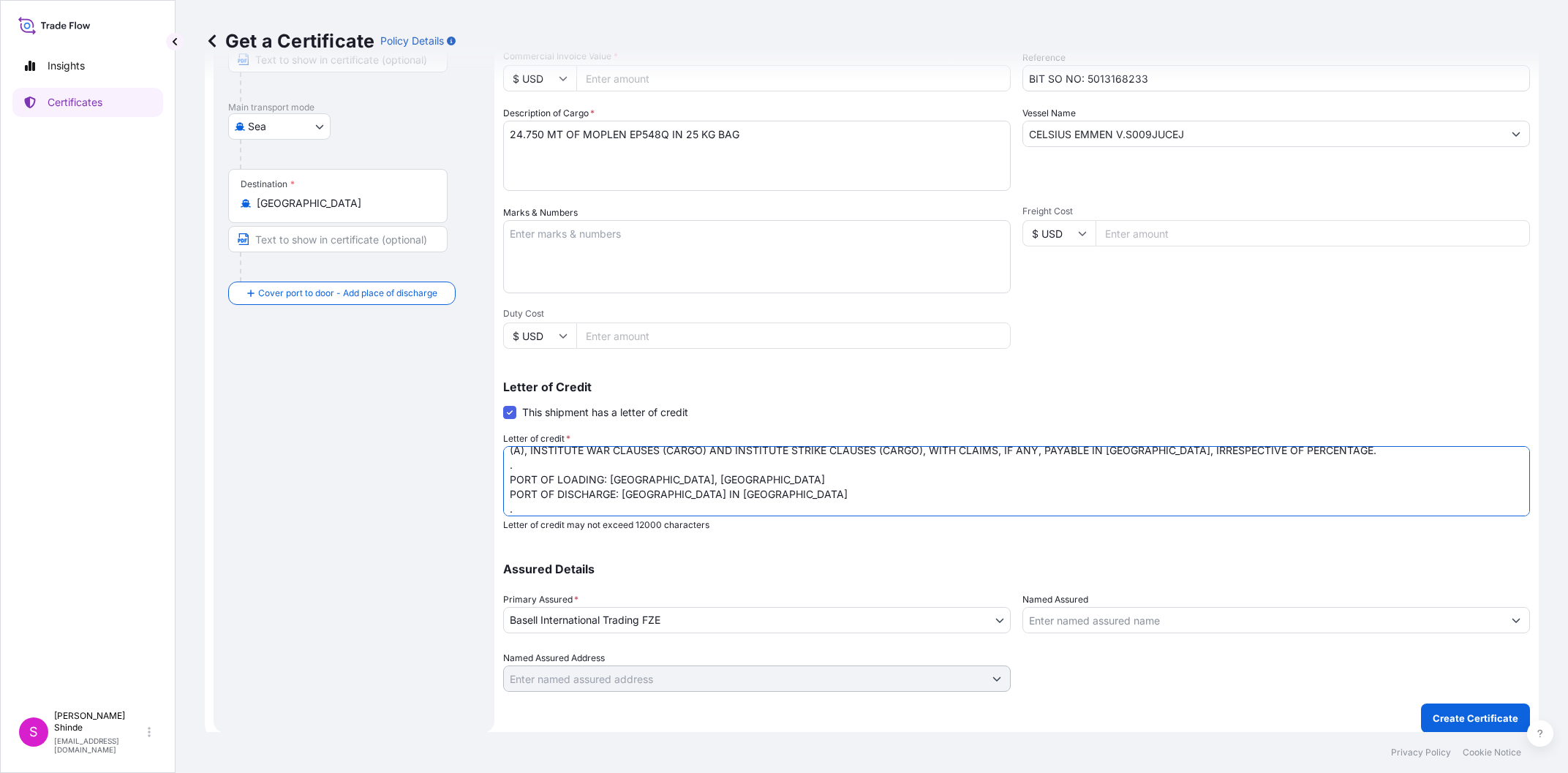
scroll to position [38, 0]
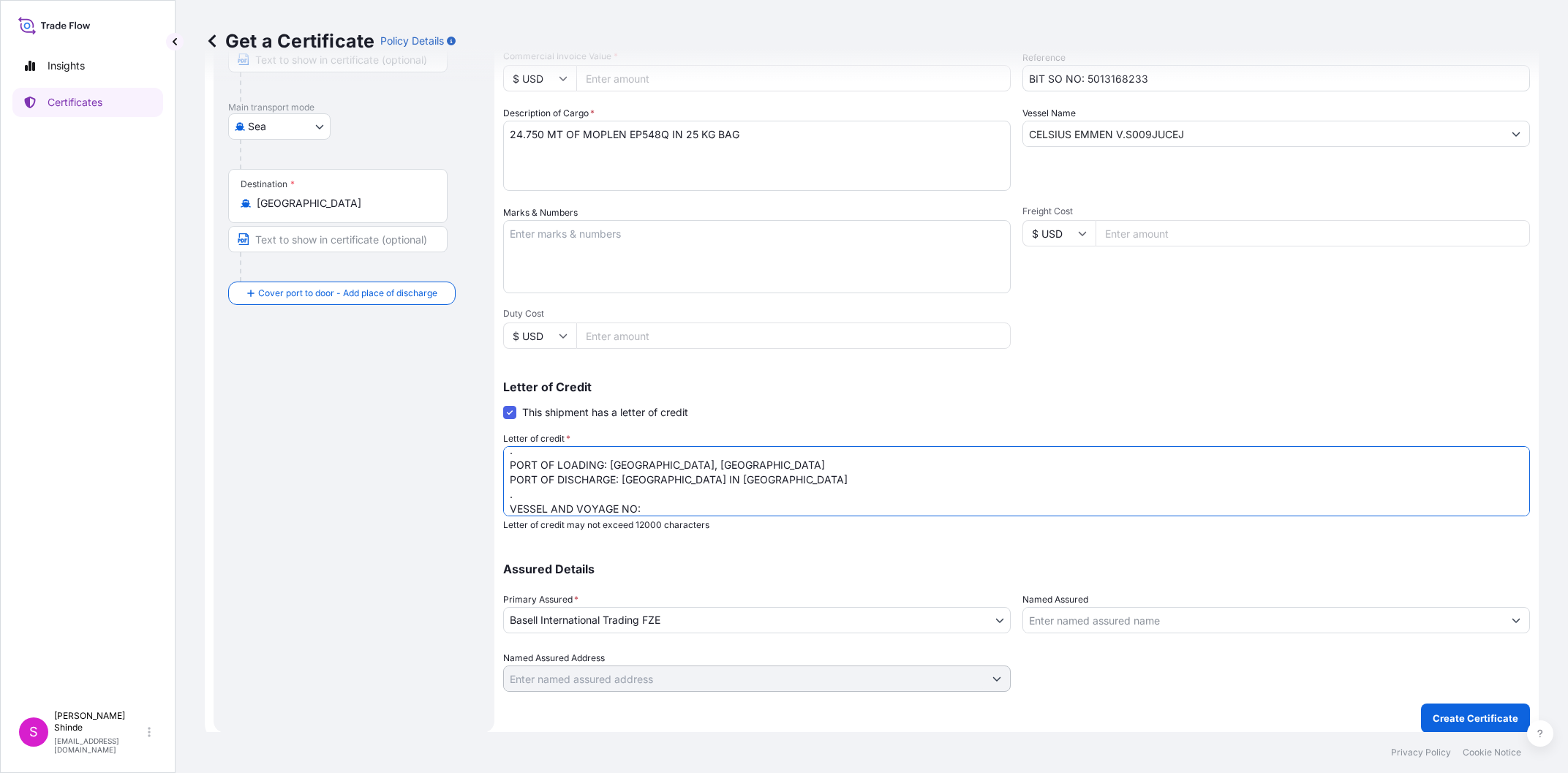
click at [1201, 146] on div "CELSIUS EMMEN V.S009JUCEJ" at bounding box center [1276, 133] width 507 height 26
click at [1209, 140] on input "CELSIUS EMMEN V.S009JUCEJ" at bounding box center [1263, 133] width 480 height 26
click at [664, 516] on div "Letter of credit * INSURANCE CERTIFICATE ISSUED IN NEGOTIABLE FORM IN THE CURRE…" at bounding box center [1016, 481] width 1027 height 99
click at [674, 500] on textarea "INSURANCE CERTIFICATE ISSUED IN NEGOTIABLE FORM IN THE CURRENCY OF THE DOCUMENT…" at bounding box center [1016, 481] width 1027 height 70
paste textarea "CELSIUS EMMEN V.S009JUCEJ"
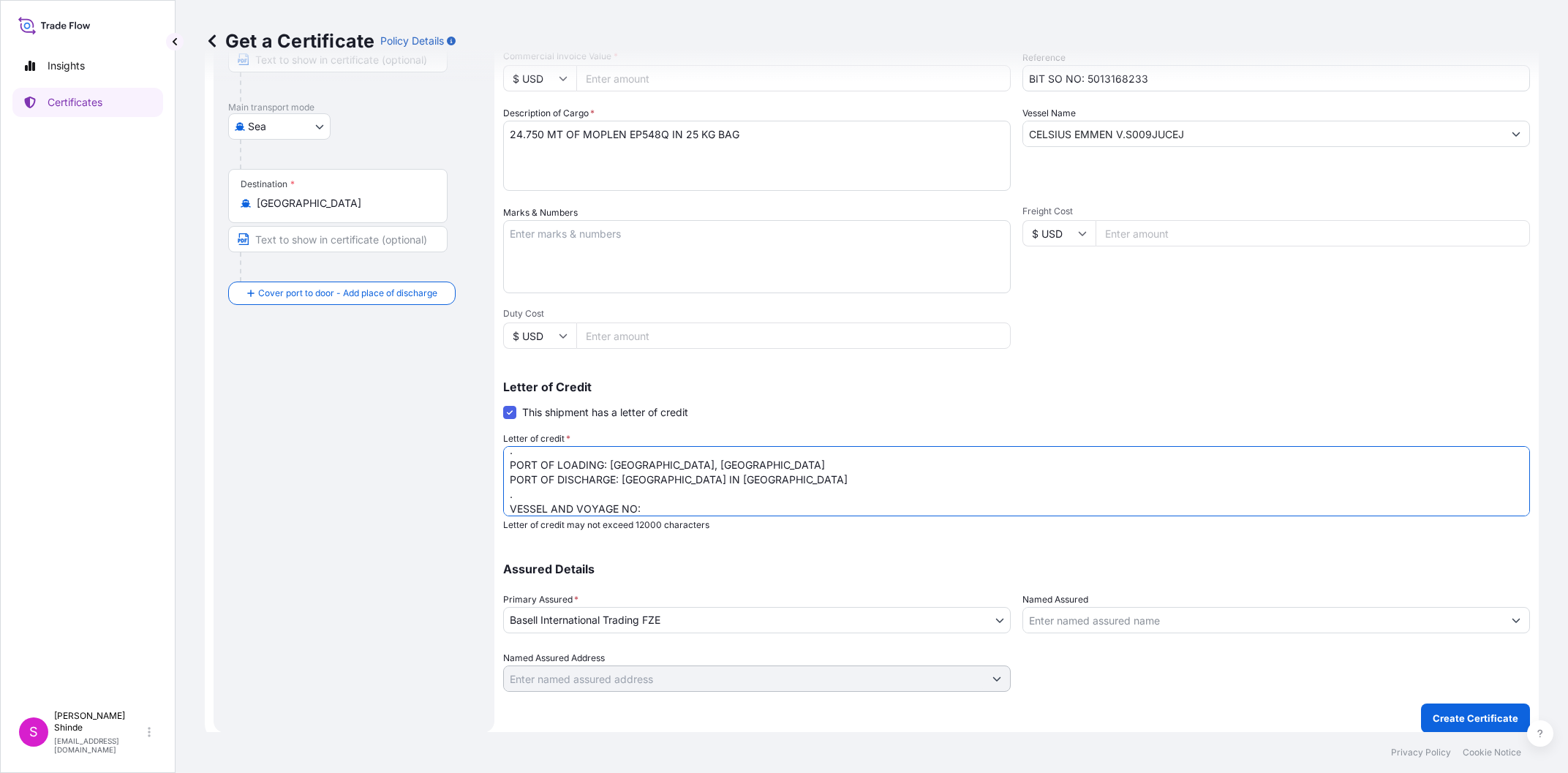
click at [671, 506] on textarea "INSURANCE CERTIFICATE ISSUED IN NEGOTIABLE FORM IN THE CURRENCY OF THE DOCUMENT…" at bounding box center [1016, 481] width 1027 height 70
paste textarea "CELSIUS EMMEN V.S009JUCEJ"
click at [662, 507] on textarea "INSURANCE CERTIFICATE ISSUED IN NEGOTIABLE FORM IN THE CURRENCY OF THE DOCUMENT…" at bounding box center [1016, 481] width 1027 height 70
click at [679, 505] on textarea "INSURANCE CERTIFICATE ISSUED IN NEGOTIABLE FORM IN THE CURRENCY OF THE DOCUMENT…" at bounding box center [1016, 481] width 1027 height 70
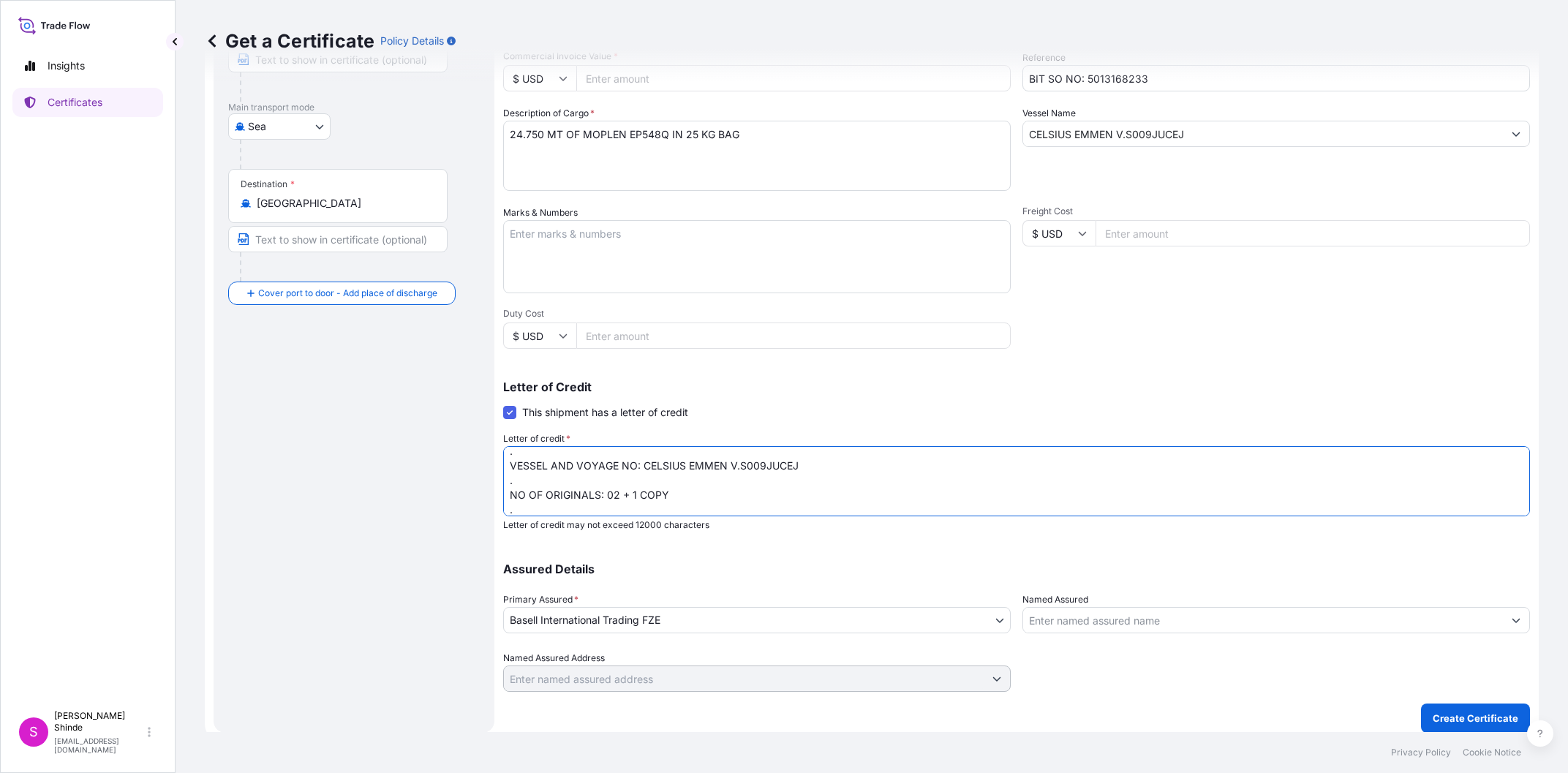
drag, startPoint x: 623, startPoint y: 496, endPoint x: 682, endPoint y: 496, distance: 59.0
click at [682, 496] on textarea "INSURANCE CERTIFICATE ISSUED IN NEGOTIABLE FORM IN THE CURRENCY OF THE DOCUMENT…" at bounding box center [1016, 481] width 1027 height 70
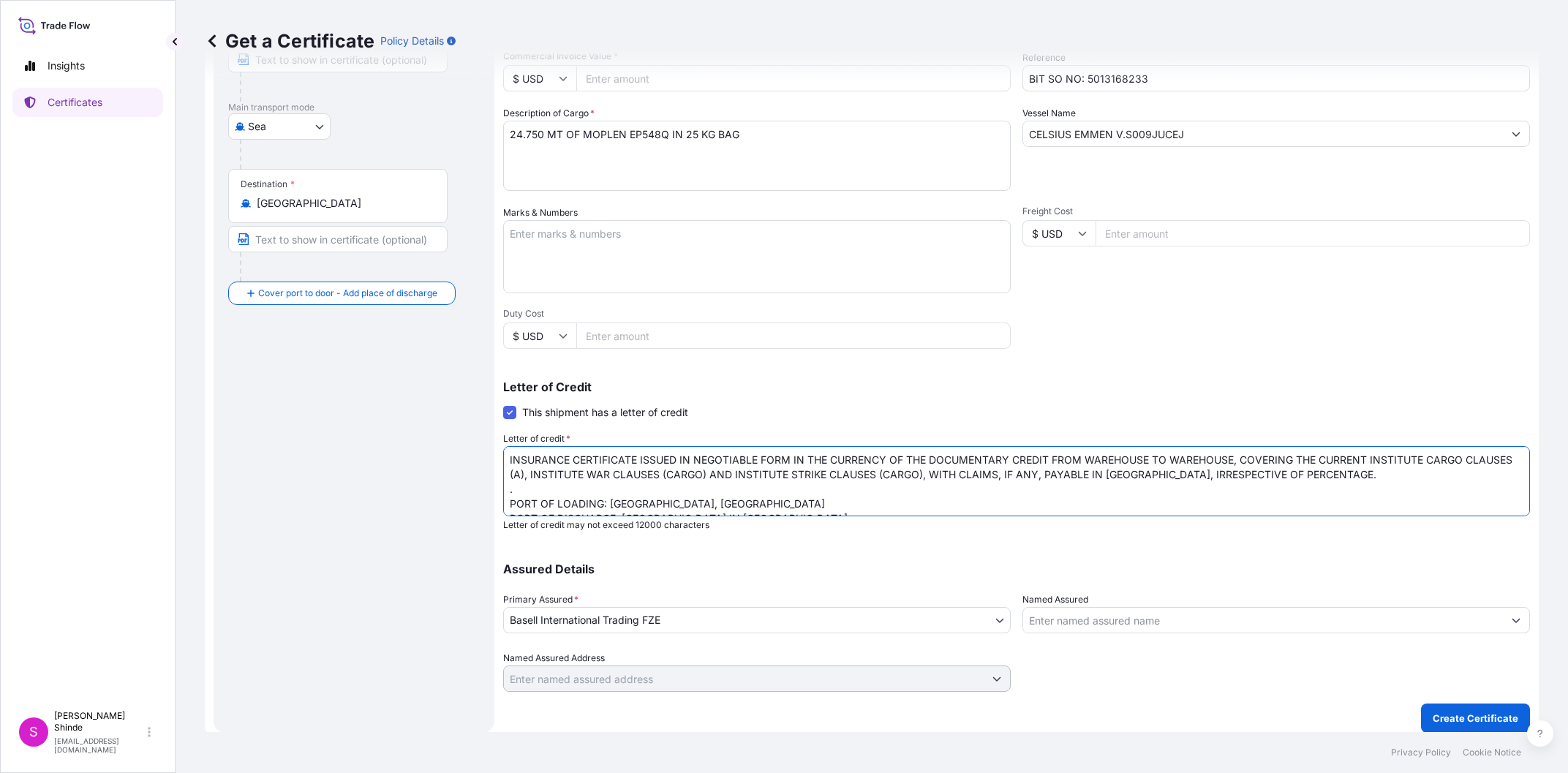
scroll to position [162, 0]
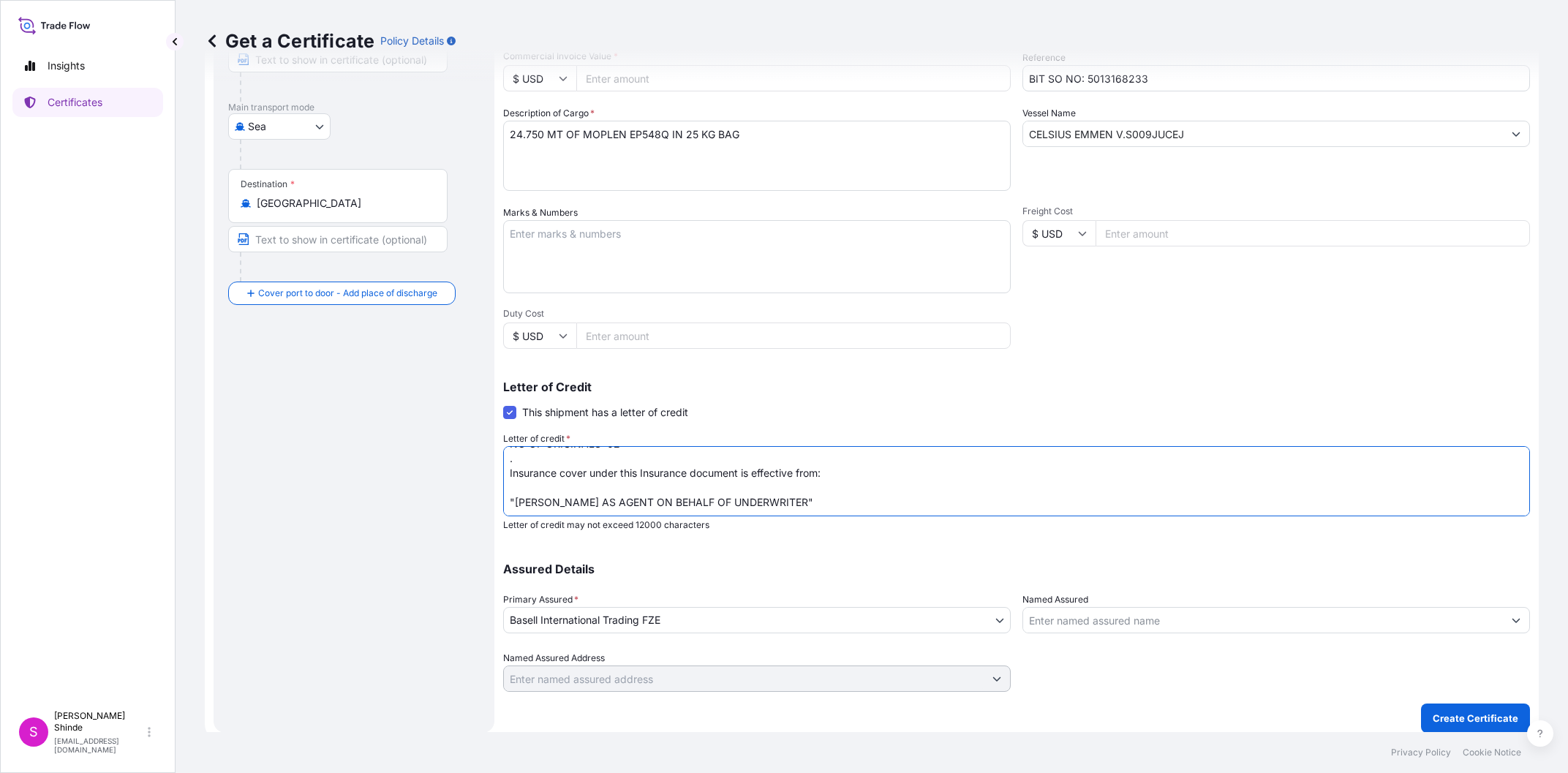
click at [824, 471] on textarea "INSURANCE CERTIFICATE ISSUED IN NEGOTIABLE FORM IN THE CURRENCY OF THE DOCUMENT…" at bounding box center [1016, 481] width 1027 height 70
click at [615, 252] on textarea "Marks & Numbers" at bounding box center [757, 257] width 507 height 73
click at [781, 507] on textarea "INSURANCE CERTIFICATE ISSUED IN NEGOTIABLE FORM IN THE CURRENCY OF THE DOCUMENT…" at bounding box center [1016, 481] width 1027 height 70
click at [936, 471] on textarea "INSURANCE CERTIFICATE ISSUED IN NEGOTIABLE FORM IN THE CURRENCY OF THE DOCUMENT…" at bounding box center [1016, 481] width 1027 height 70
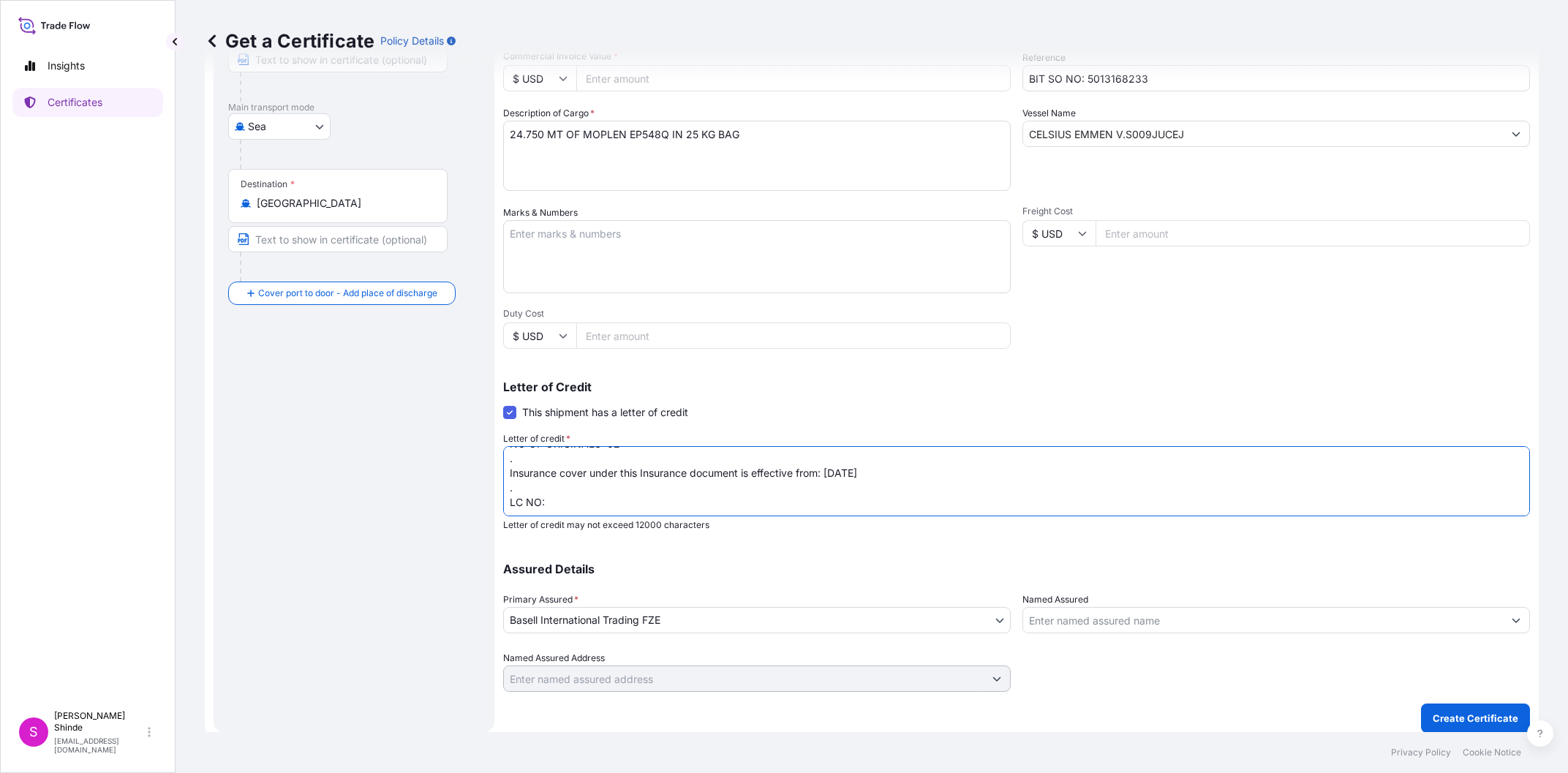
paste textarea "DC EG1183260"
click at [684, 495] on textarea "INSURANCE CERTIFICATE ISSUED IN NEGOTIABLE FORM IN THE CURRENCY OF THE DOCUMENT…" at bounding box center [1016, 481] width 1027 height 70
click at [692, 503] on textarea "INSURANCE CERTIFICATE ISSUED IN NEGOTIABLE FORM IN THE CURRENCY OF THE DOCUMENT…" at bounding box center [1016, 481] width 1027 height 70
paste textarea "250714"
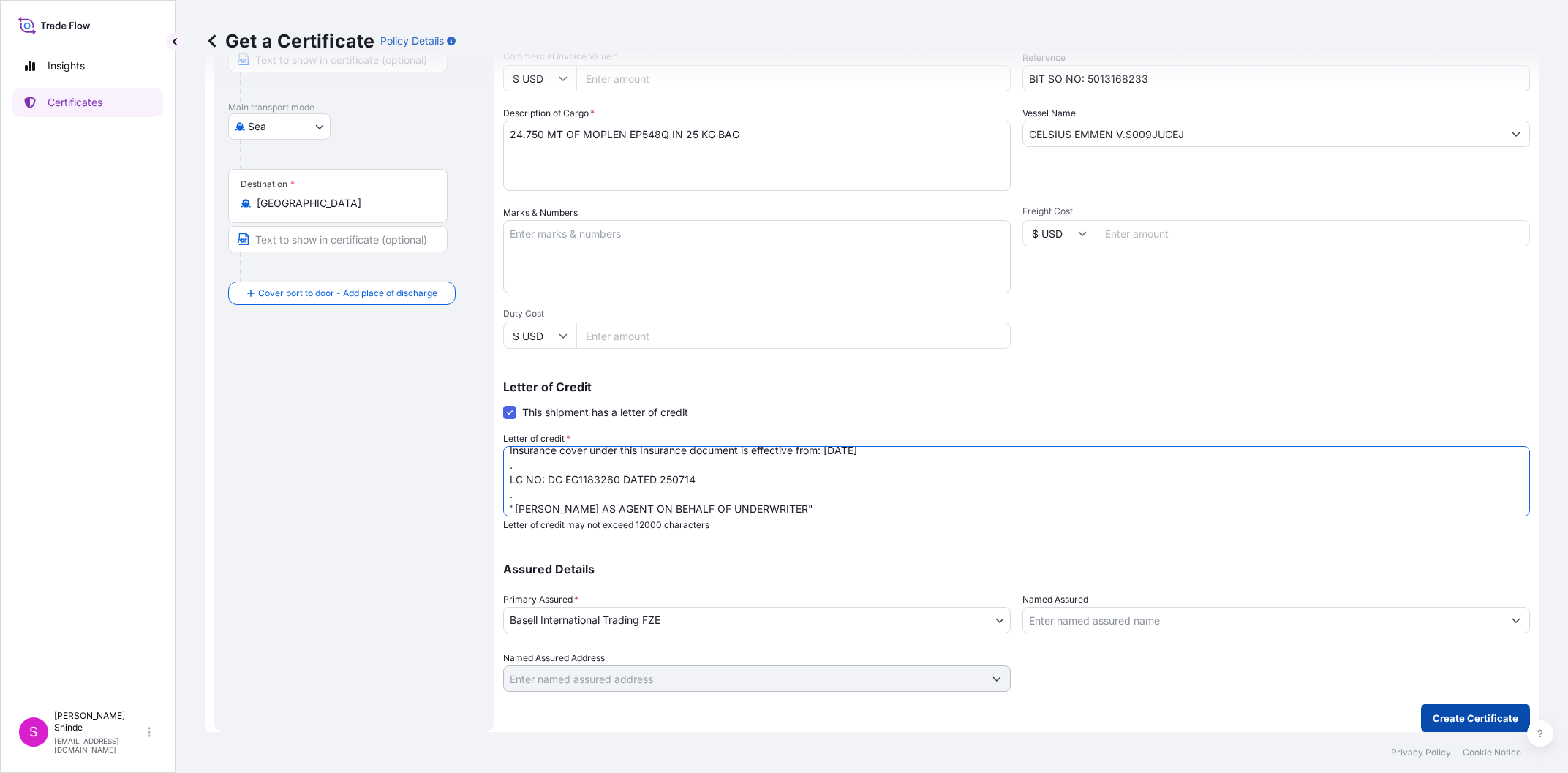
type textarea "INSURANCE CERTIFICATE ISSUED IN NEGOTIABLE FORM IN THE CURRENCY OF THE DOCUMENT…"
click at [1443, 718] on p "Create Certificate" at bounding box center [1475, 717] width 85 height 15
click at [611, 84] on input "Commercial Invoice Value *" at bounding box center [793, 78] width 435 height 26
drag, startPoint x: 652, startPoint y: 79, endPoint x: 511, endPoint y: 84, distance: 141.1
click at [511, 84] on div "Get a Certificate Policy Details Route Details Reset Route Details Cover door t…" at bounding box center [871, 366] width 1392 height 732
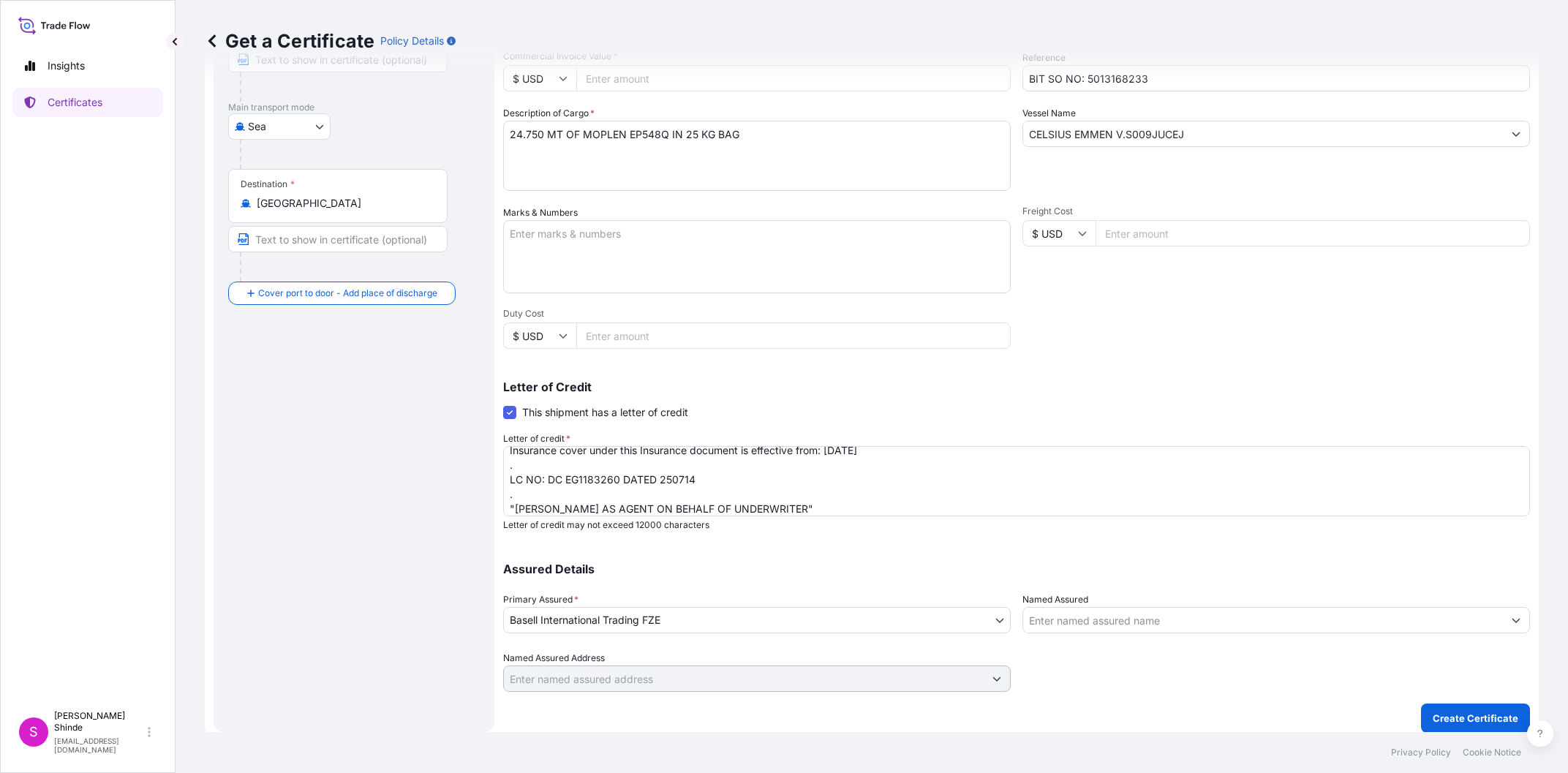
click at [642, 71] on div "Get a Certificate Policy Details" at bounding box center [872, 41] width 1334 height 82
click at [647, 74] on div "Get a Certificate Policy Details" at bounding box center [872, 41] width 1334 height 82
click at [632, 76] on div "Get a Certificate Policy Details" at bounding box center [872, 41] width 1334 height 82
drag, startPoint x: 650, startPoint y: 78, endPoint x: 577, endPoint y: 78, distance: 73.0
click at [577, 78] on div "Get a Certificate Policy Details" at bounding box center [872, 41] width 1334 height 82
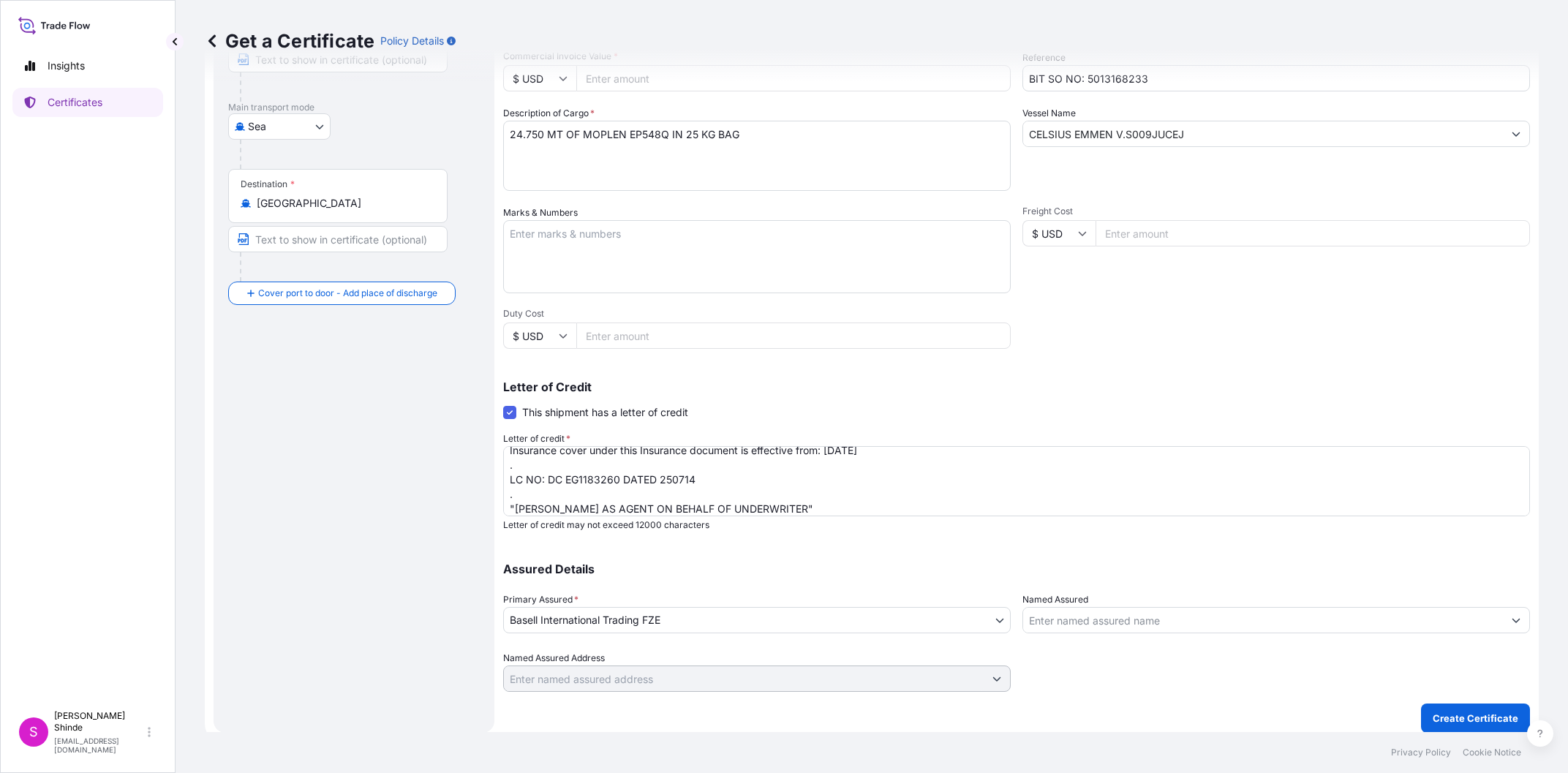
scroll to position [0, 0]
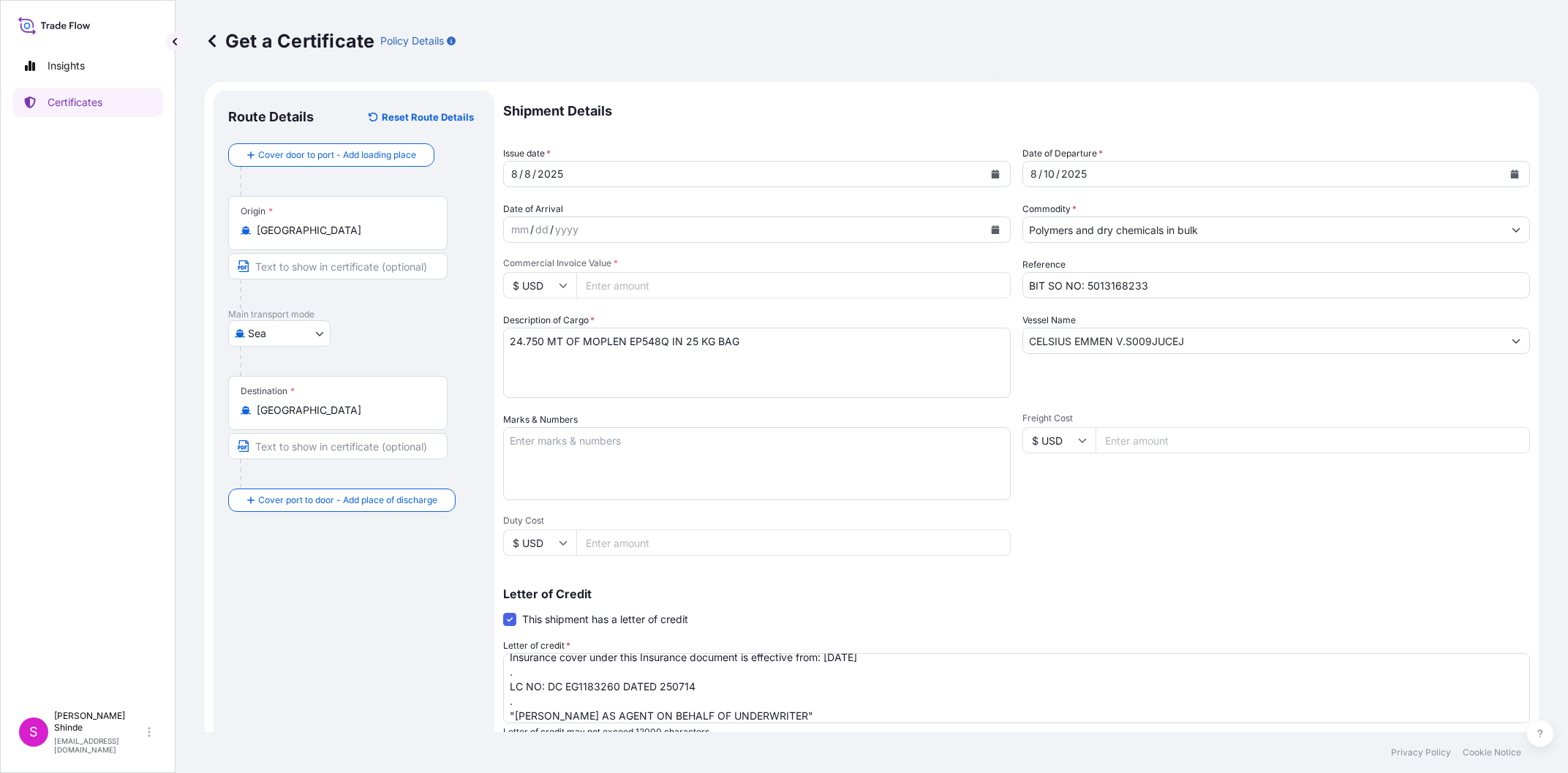
click at [623, 294] on input "Commercial Invoice Value *" at bounding box center [793, 285] width 435 height 26
drag, startPoint x: 640, startPoint y: 286, endPoint x: 543, endPoint y: 284, distance: 97.0
click at [576, 284] on input "Commercial Invoice Value *" at bounding box center [793, 285] width 435 height 26
type input "26730"
click at [686, 440] on textarea "Marks & Numbers" at bounding box center [757, 464] width 507 height 73
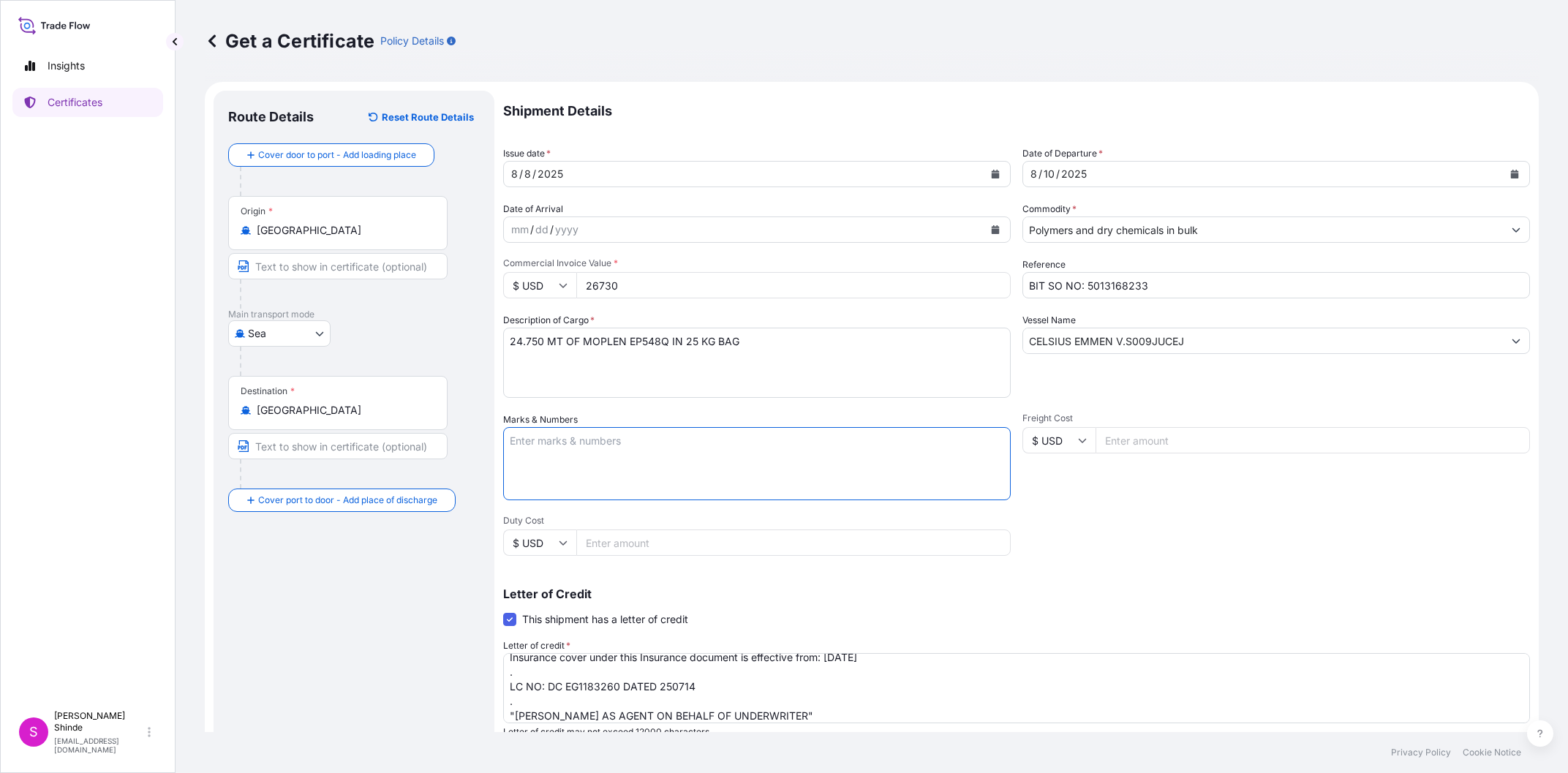
drag, startPoint x: 688, startPoint y: 352, endPoint x: 961, endPoint y: 372, distance: 273.7
click at [689, 352] on textarea "24.750 MT OF MOPLEN EP548Q IN 25 KG BAG" at bounding box center [757, 363] width 507 height 70
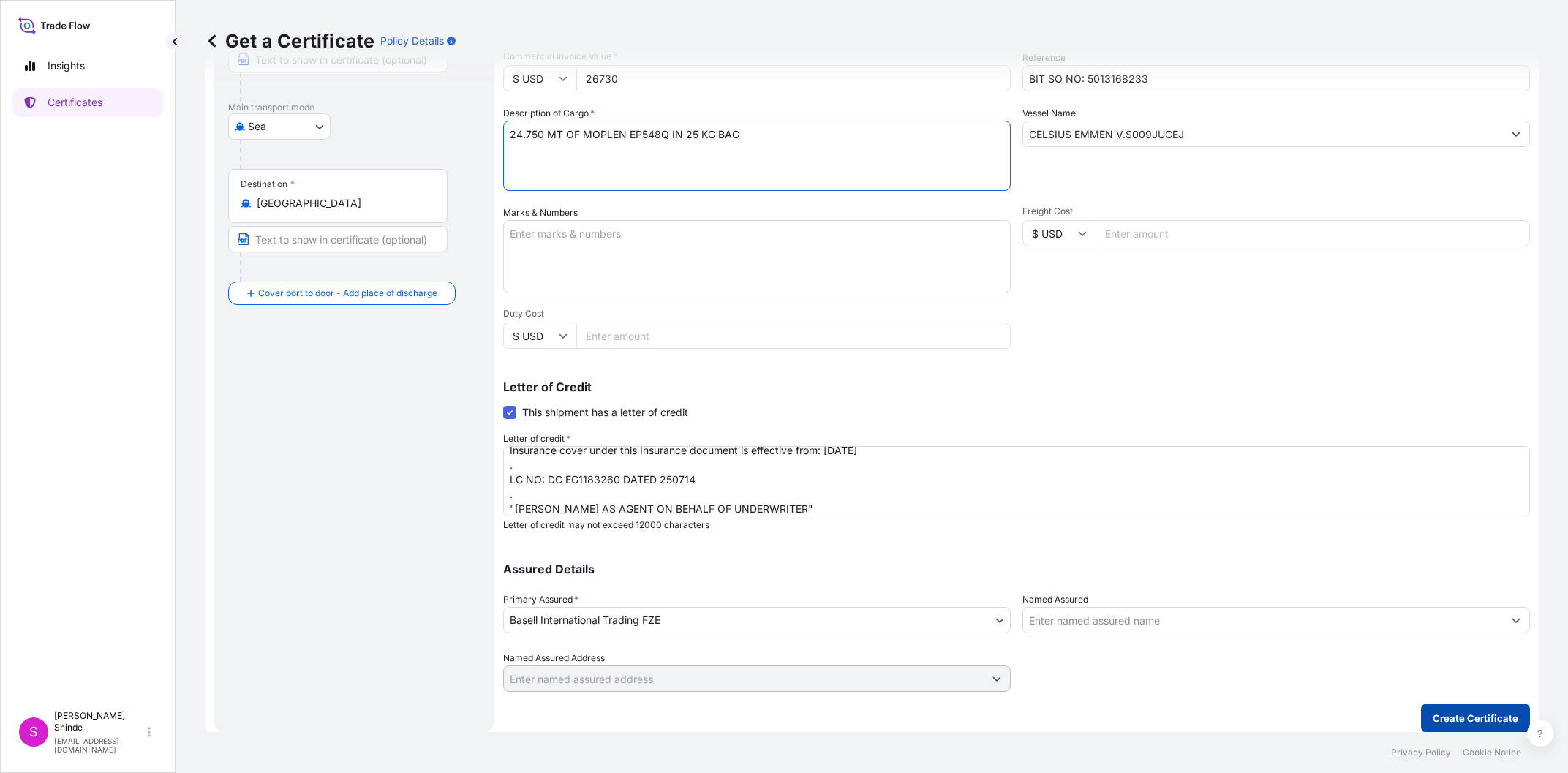
click at [1454, 712] on p "Create Certificate" at bounding box center [1475, 717] width 85 height 15
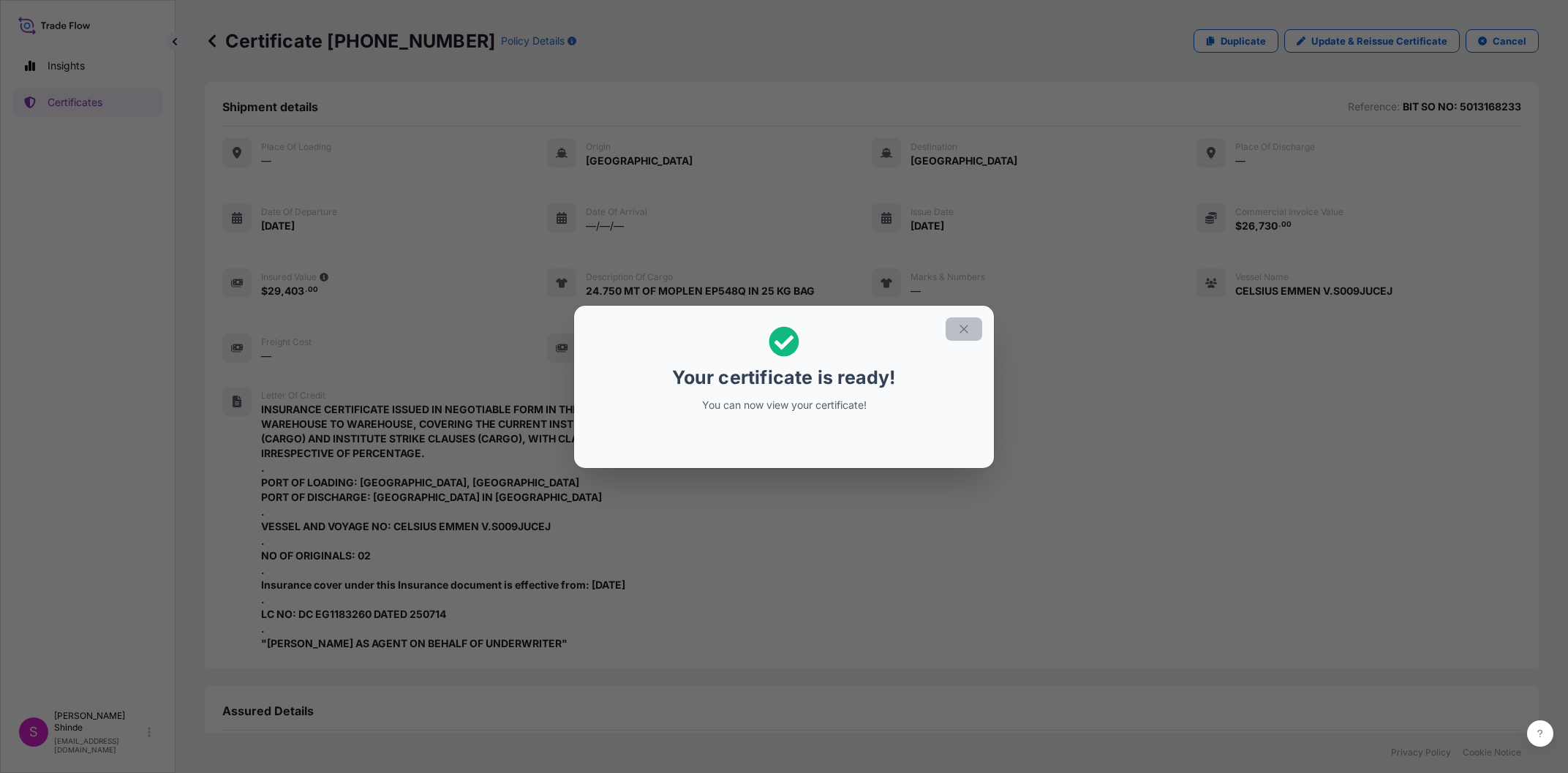
click at [968, 329] on icon "button" at bounding box center [963, 329] width 13 height 13
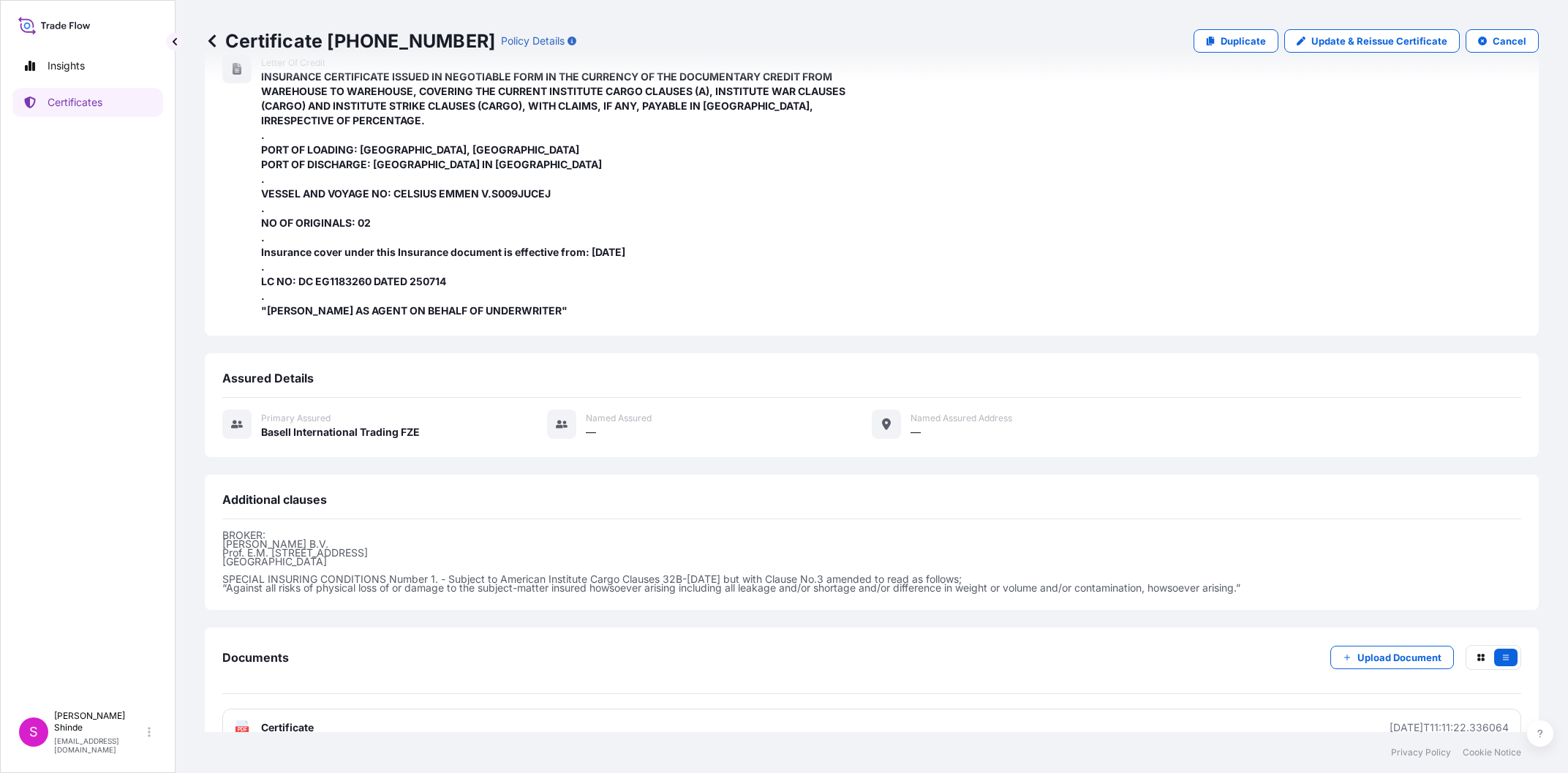
scroll to position [366, 0]
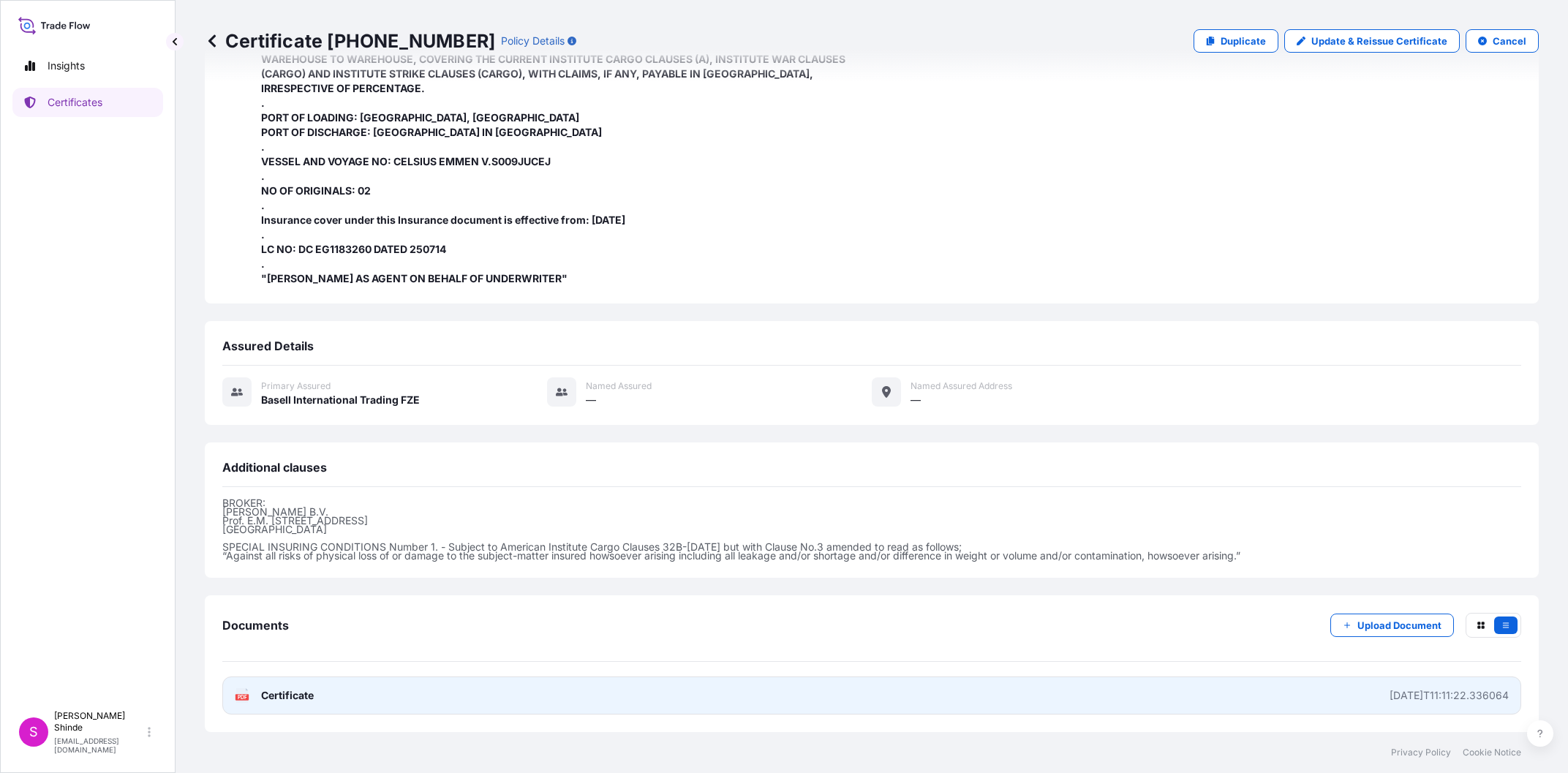
click at [363, 692] on link "PDF Certificate 2025-08-14T11:11:22.336064" at bounding box center [871, 695] width 1299 height 38
